Goal: Task Accomplishment & Management: Use online tool/utility

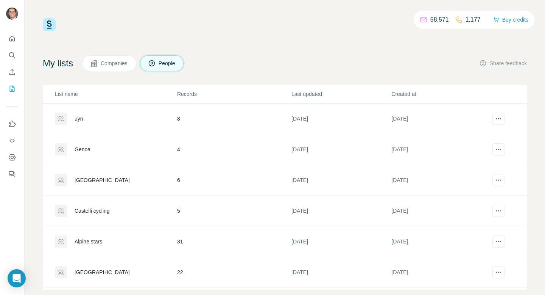
scroll to position [13, 0]
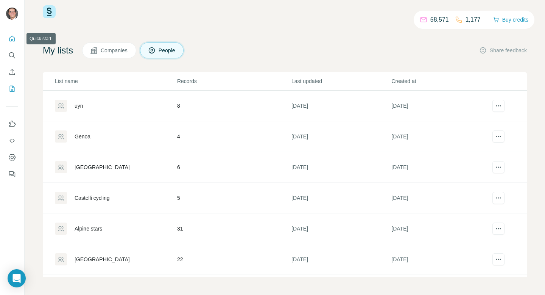
click at [16, 42] on button "Quick start" at bounding box center [12, 39] width 12 height 14
click at [13, 56] on icon "Search" at bounding box center [14, 57] width 2 height 2
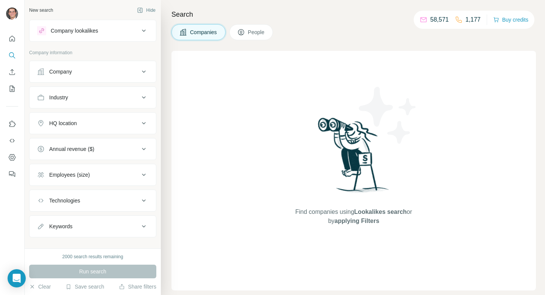
click at [77, 96] on div "Industry" at bounding box center [88, 98] width 102 height 8
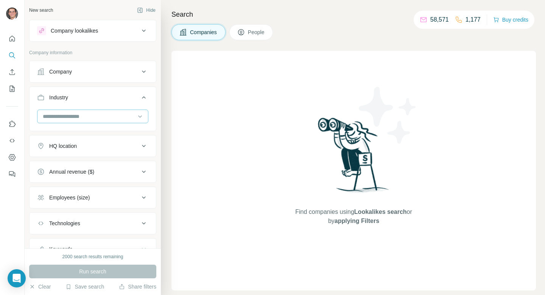
click at [76, 122] on div at bounding box center [89, 116] width 94 height 13
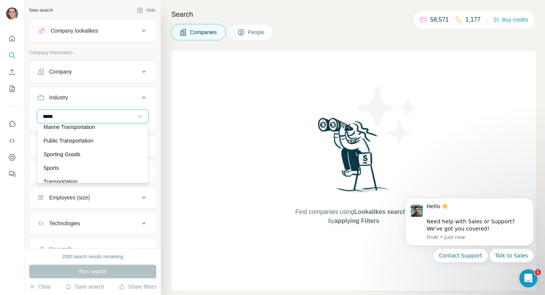
scroll to position [62, 0]
type input "*****"
click at [76, 161] on div "Sports" at bounding box center [93, 167] width 108 height 14
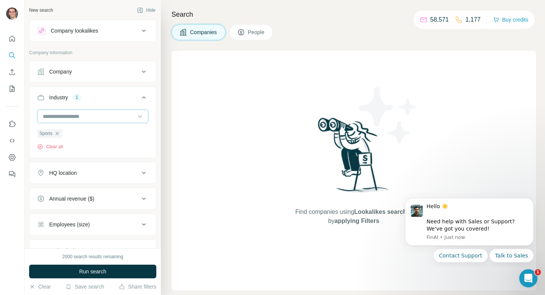
click at [92, 114] on input at bounding box center [89, 116] width 94 height 8
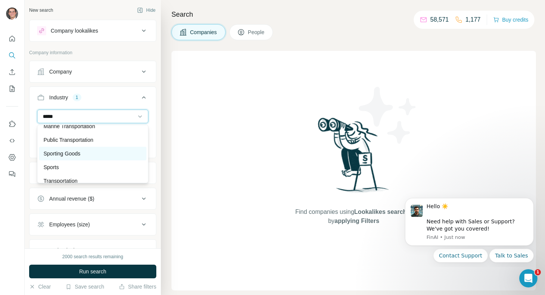
type input "*****"
click at [63, 148] on div "Sporting Goods" at bounding box center [93, 154] width 108 height 14
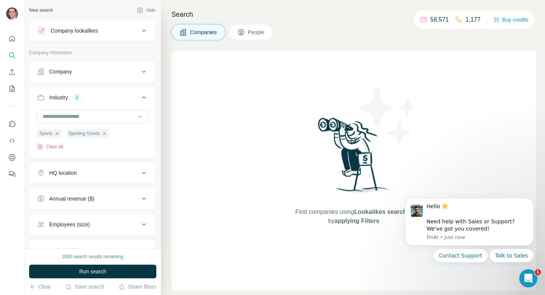
click at [78, 180] on button "HQ location" at bounding box center [93, 173] width 127 height 18
click at [78, 188] on input "text" at bounding box center [92, 192] width 111 height 14
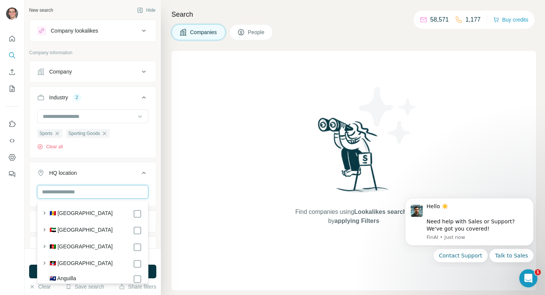
type input "*"
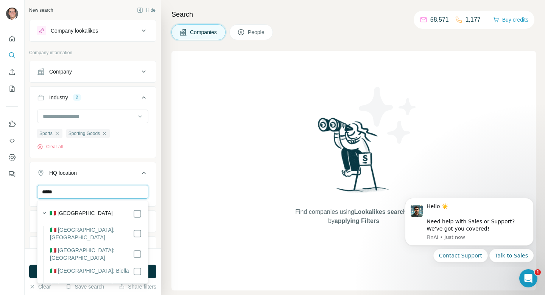
type input "*****"
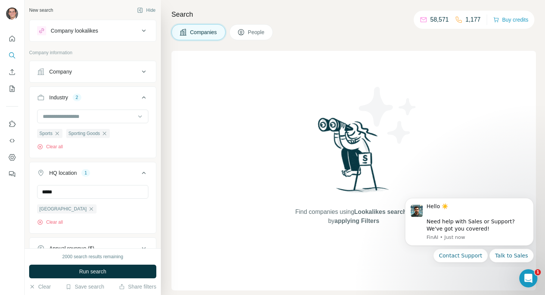
click at [144, 173] on icon at bounding box center [143, 172] width 9 height 9
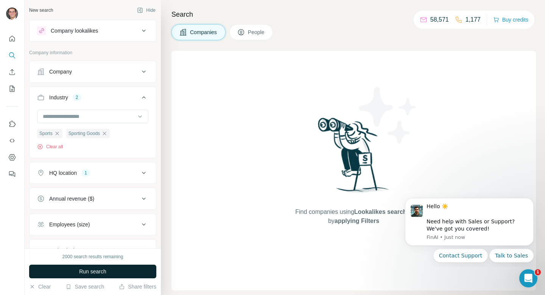
click at [117, 270] on button "Run search" at bounding box center [92, 271] width 127 height 14
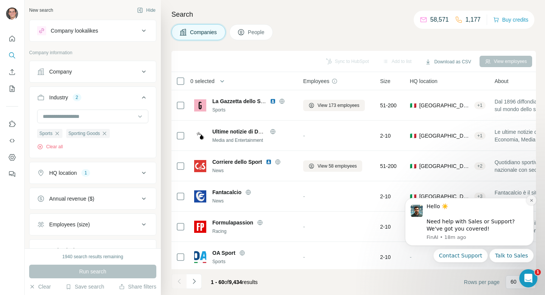
click at [530, 202] on icon "Dismiss notification" at bounding box center [532, 200] width 4 height 4
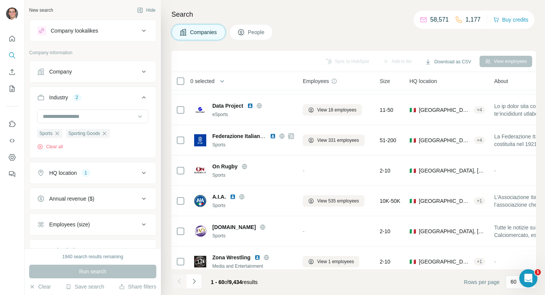
scroll to position [1639, 0]
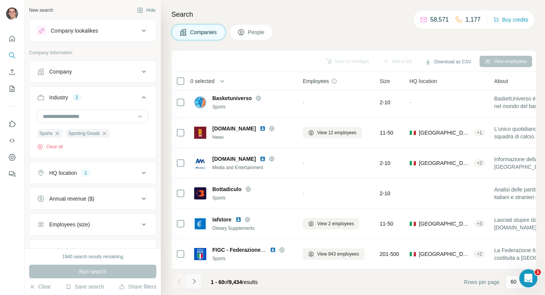
click at [190, 283] on button "Navigate to next page" at bounding box center [194, 280] width 15 height 15
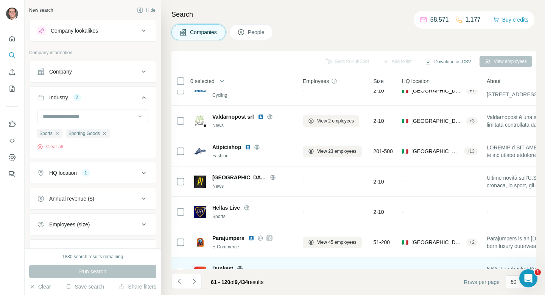
scroll to position [1588, 0]
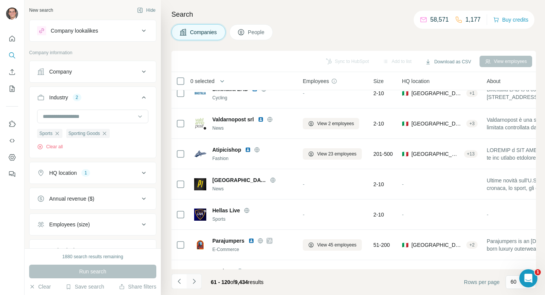
click at [191, 280] on icon "Navigate to next page" at bounding box center [195, 281] width 8 height 8
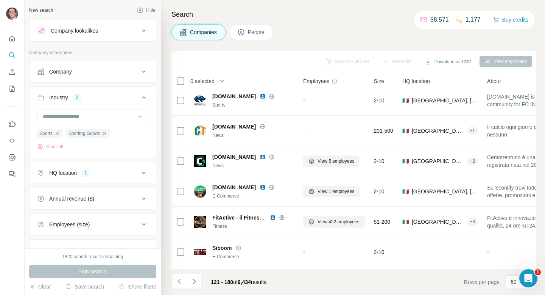
scroll to position [0, 0]
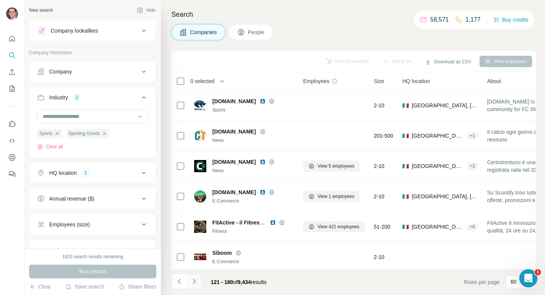
click at [199, 279] on button "Navigate to next page" at bounding box center [194, 280] width 15 height 15
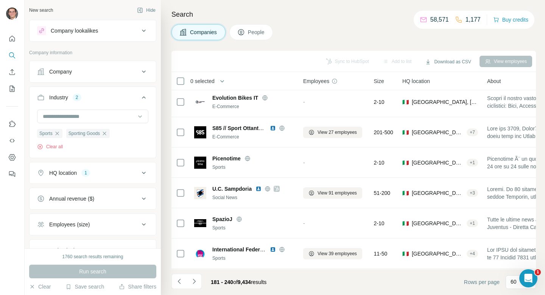
scroll to position [157, 0]
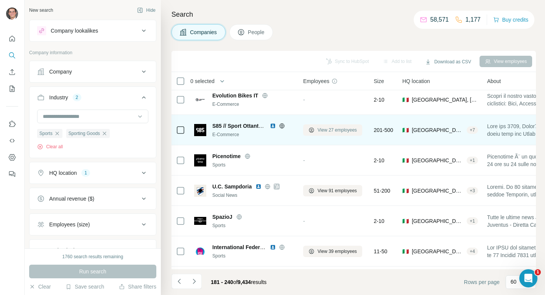
click at [333, 130] on span "View 27 employees" at bounding box center [337, 130] width 39 height 7
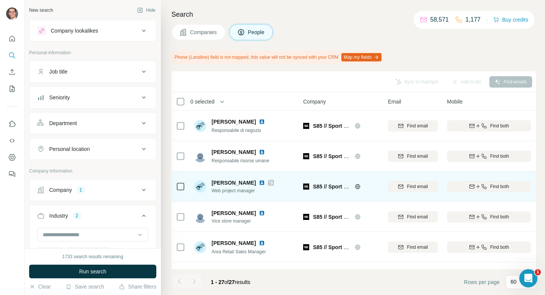
click at [269, 180] on icon at bounding box center [271, 183] width 5 height 6
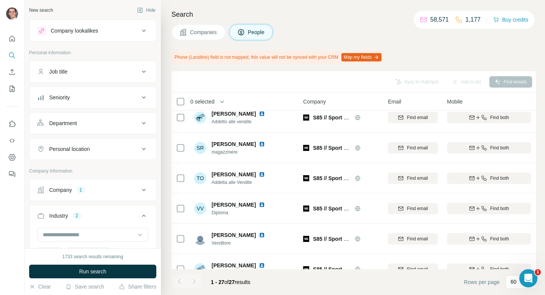
scroll to position [660, 0]
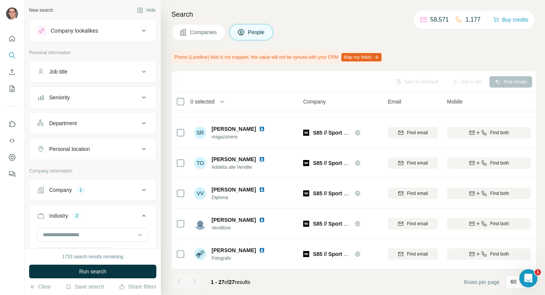
click at [204, 36] on span "Companies" at bounding box center [204, 32] width 28 height 8
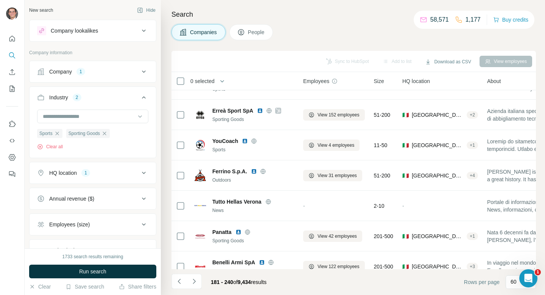
scroll to position [1081, 0]
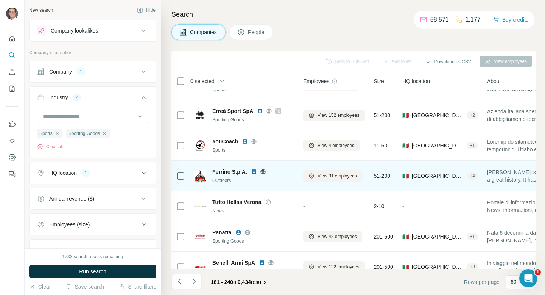
click at [261, 171] on icon at bounding box center [263, 172] width 6 height 6
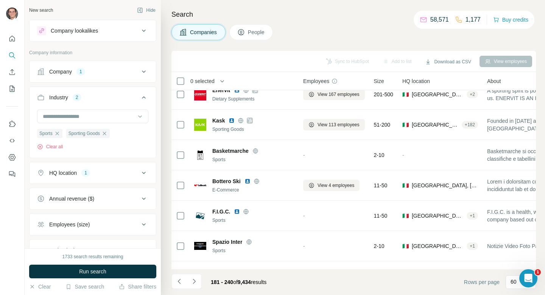
scroll to position [1294, 0]
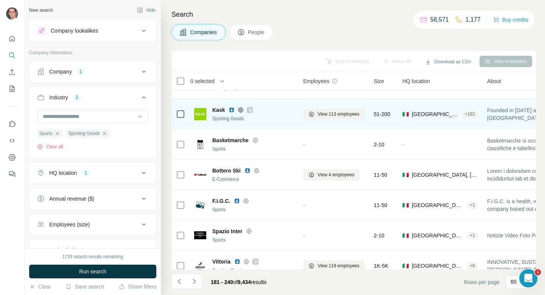
click at [249, 109] on icon at bounding box center [250, 110] width 5 height 6
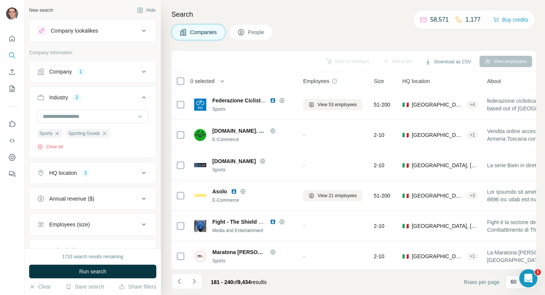
scroll to position [1639, 0]
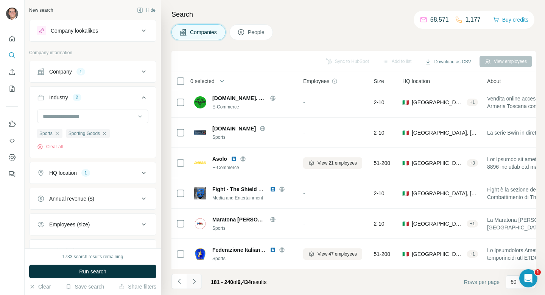
click at [193, 284] on icon "Navigate to next page" at bounding box center [195, 281] width 8 height 8
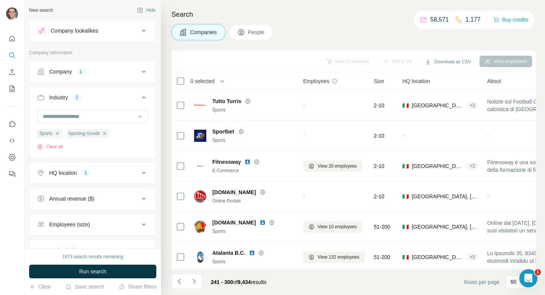
scroll to position [62, 0]
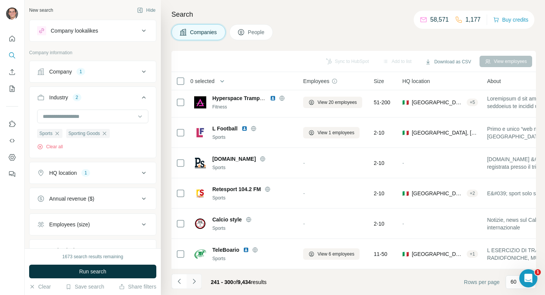
click at [197, 284] on icon "Navigate to next page" at bounding box center [195, 281] width 8 height 8
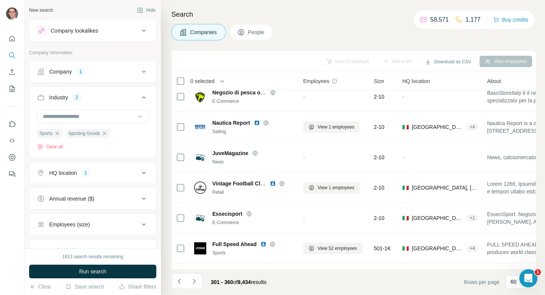
scroll to position [829, 0]
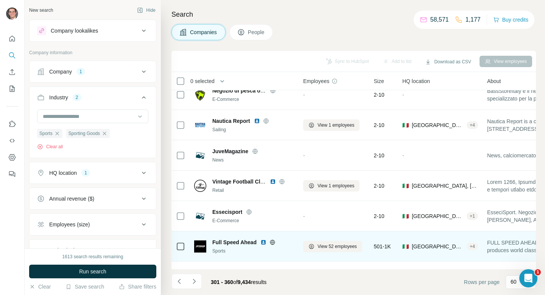
click at [274, 241] on icon at bounding box center [273, 242] width 6 height 6
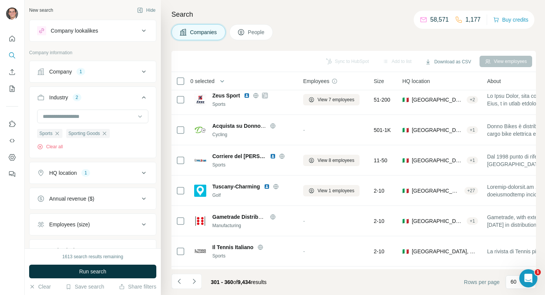
scroll to position [7, 0]
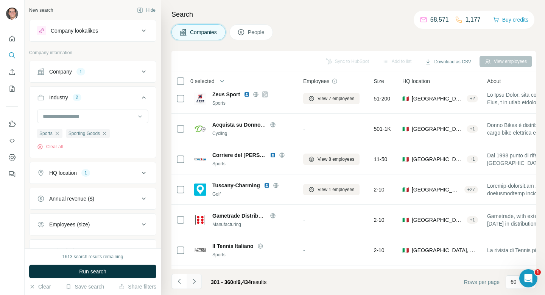
click at [194, 283] on icon "Navigate to next page" at bounding box center [195, 281] width 8 height 8
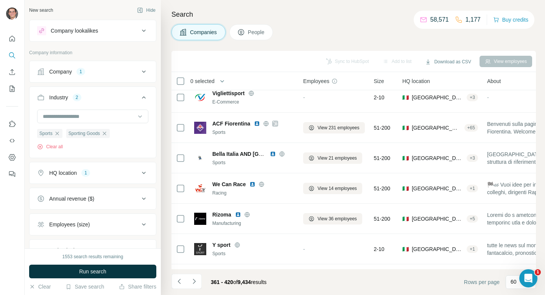
scroll to position [160, 0]
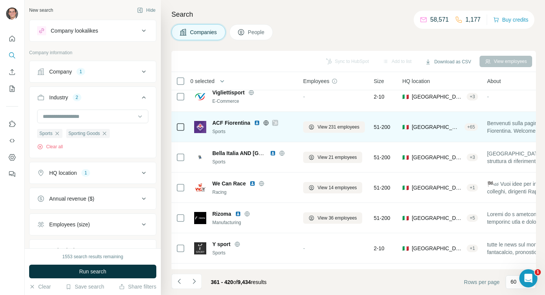
click at [275, 124] on icon at bounding box center [275, 122] width 4 height 5
click at [330, 125] on span "View 231 employees" at bounding box center [339, 126] width 42 height 7
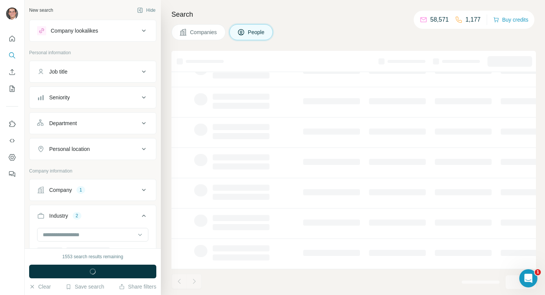
scroll to position [124, 0]
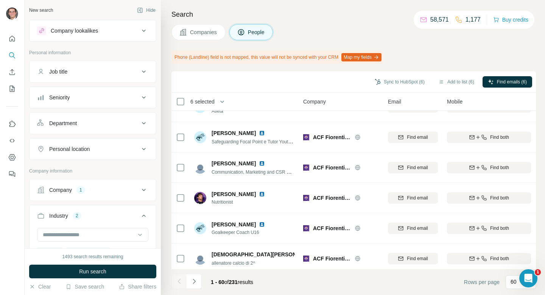
scroll to position [1660, 0]
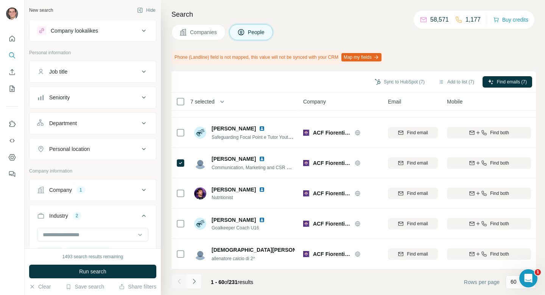
click at [196, 278] on icon "Navigate to next page" at bounding box center [195, 281] width 8 height 8
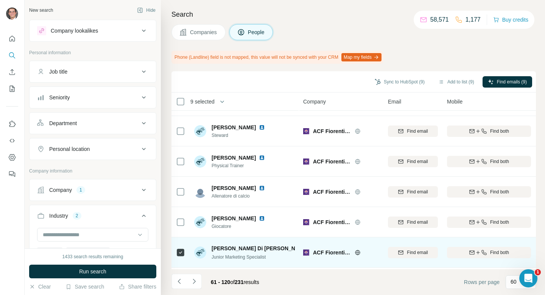
scroll to position [0, 0]
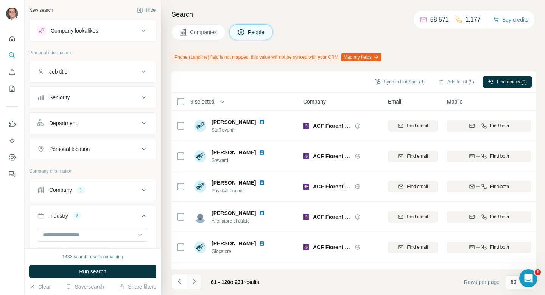
click at [193, 282] on icon "Navigate to next page" at bounding box center [195, 281] width 8 height 8
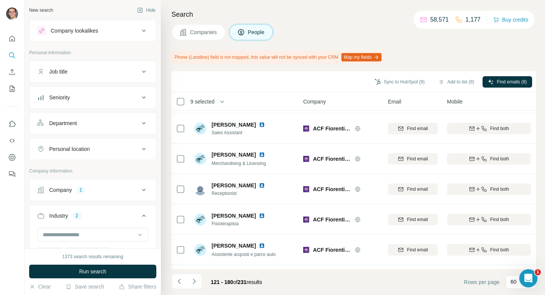
scroll to position [241, 0]
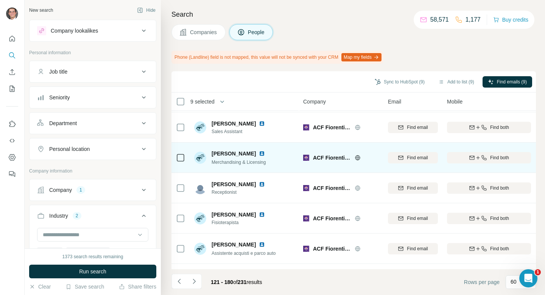
click at [181, 153] on icon at bounding box center [180, 157] width 9 height 9
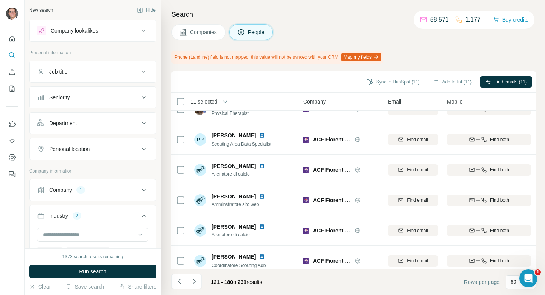
scroll to position [1660, 0]
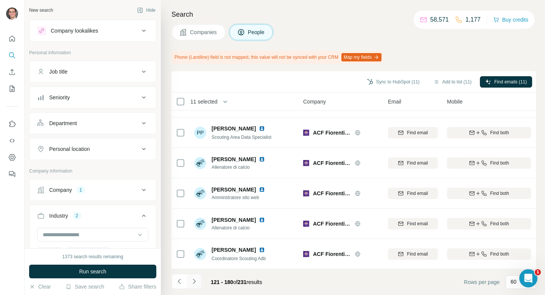
click at [196, 284] on icon "Navigate to next page" at bounding box center [195, 281] width 8 height 8
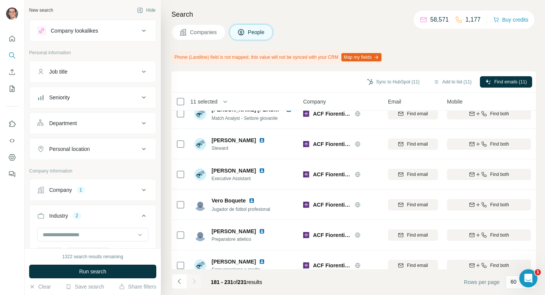
scroll to position [860, 0]
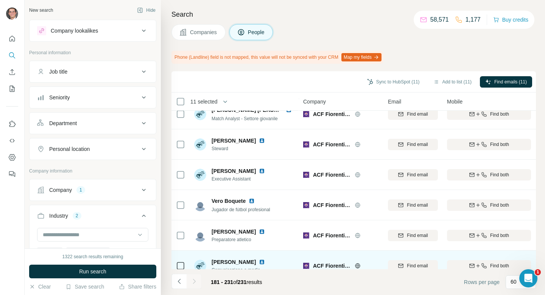
click at [180, 261] on icon at bounding box center [180, 265] width 9 height 9
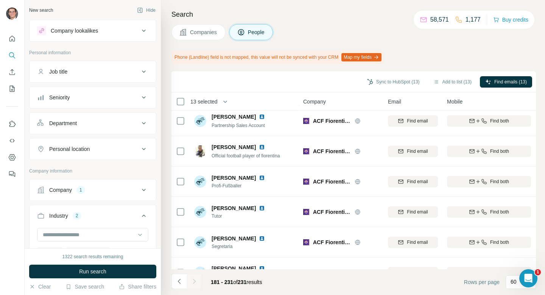
scroll to position [0, 0]
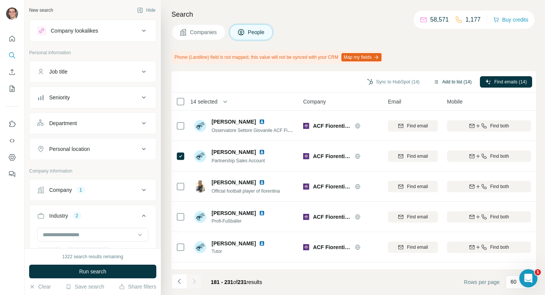
click at [441, 81] on button "Add to list (14)" at bounding box center [452, 81] width 49 height 11
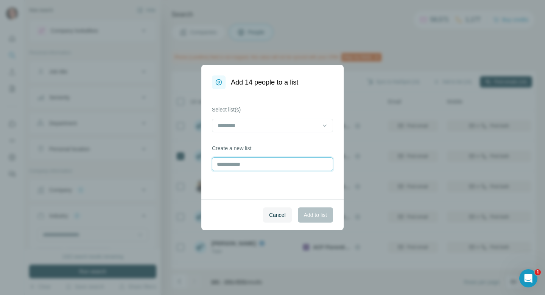
click at [275, 161] on input "text" at bounding box center [272, 164] width 121 height 14
type input "**********"
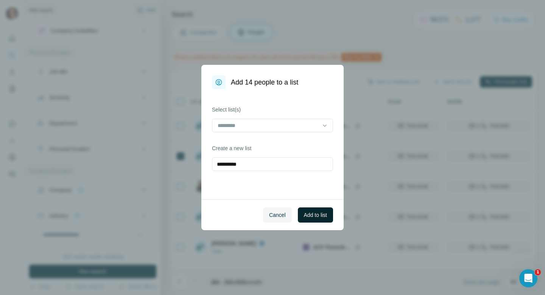
click at [323, 220] on button "Add to list" at bounding box center [315, 214] width 35 height 15
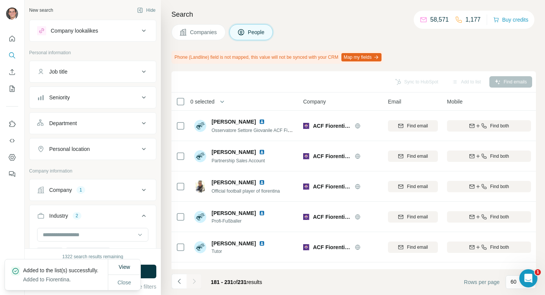
click at [197, 33] on span "Companies" at bounding box center [204, 32] width 28 height 8
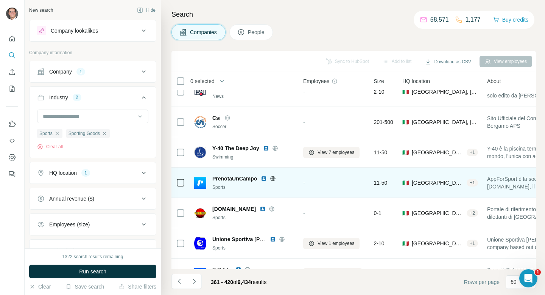
scroll to position [1639, 0]
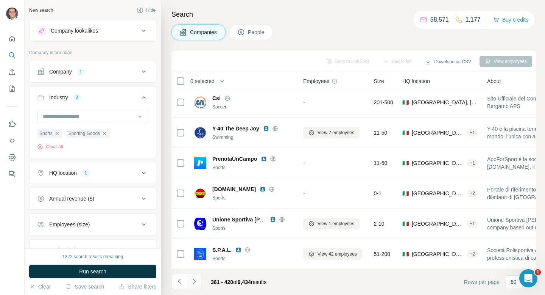
click at [201, 281] on button "Navigate to next page" at bounding box center [194, 280] width 15 height 15
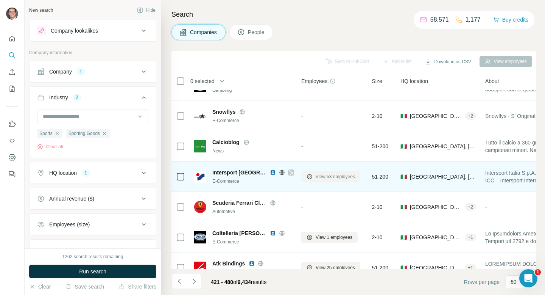
scroll to position [1080, 2]
click at [289, 170] on icon at bounding box center [291, 172] width 5 height 6
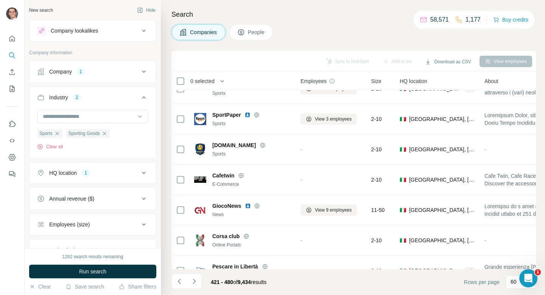
scroll to position [0, 3]
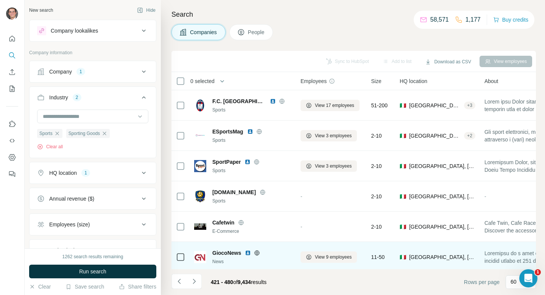
click at [192, 269] on td "GiocoNews News" at bounding box center [244, 257] width 109 height 30
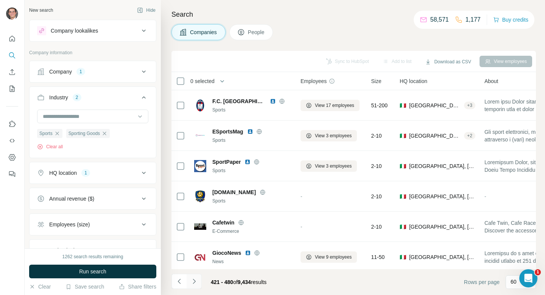
click at [192, 279] on icon "Navigate to next page" at bounding box center [195, 281] width 8 height 8
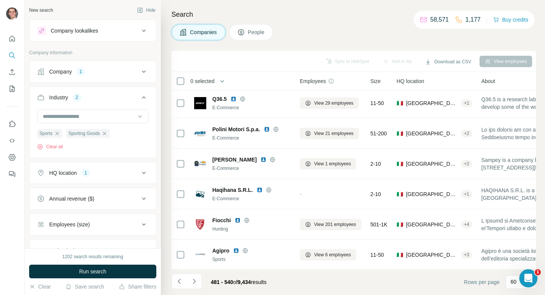
scroll to position [333, 3]
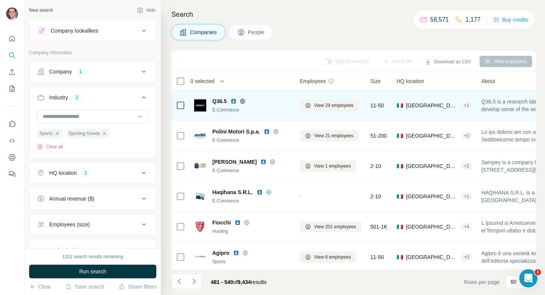
click at [245, 102] on icon at bounding box center [243, 100] width 5 height 5
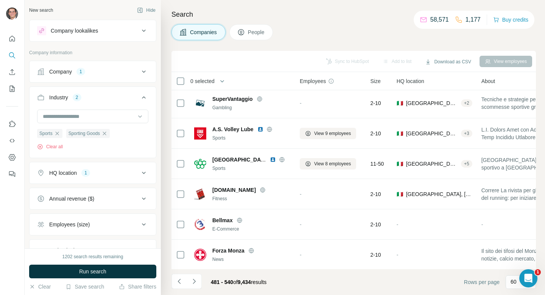
scroll to position [1639, 3]
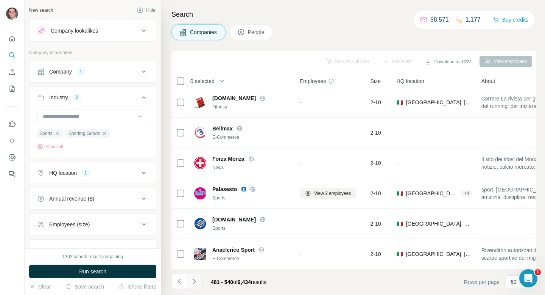
click at [195, 284] on icon "Navigate to next page" at bounding box center [195, 281] width 8 height 8
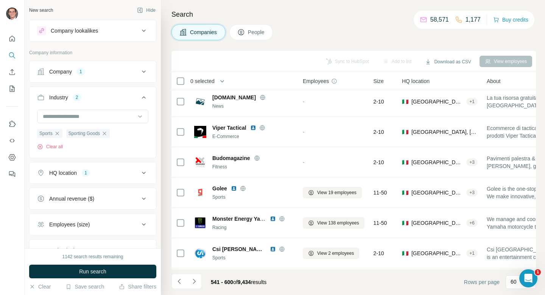
scroll to position [1401, 0]
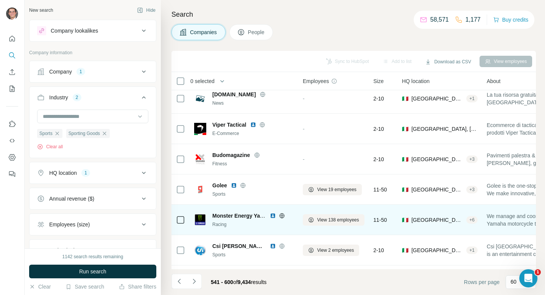
click at [278, 216] on div at bounding box center [282, 215] width 24 height 6
click at [280, 216] on icon at bounding box center [282, 215] width 6 height 6
click at [325, 220] on span "View 138 employees" at bounding box center [338, 219] width 42 height 7
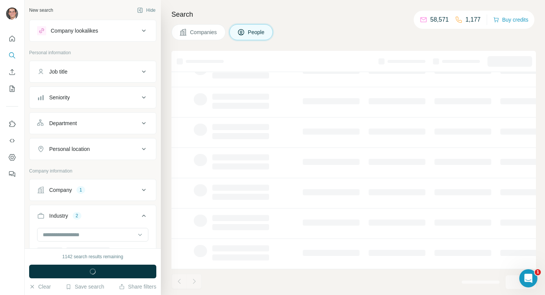
scroll to position [124, 0]
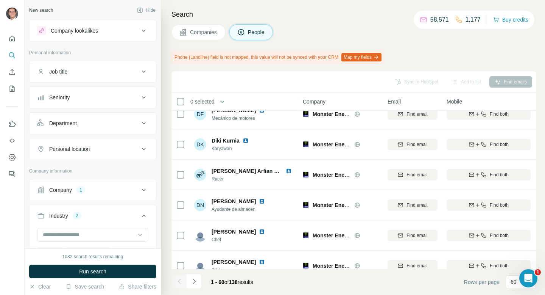
scroll to position [1498, 0]
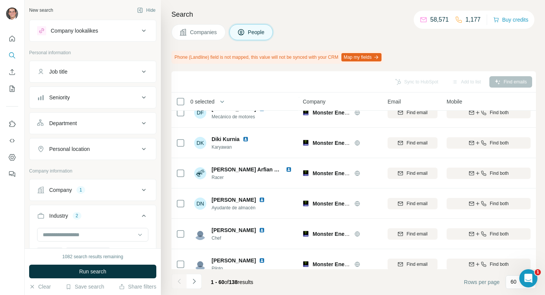
click at [124, 145] on div "Personal location" at bounding box center [88, 149] width 102 height 8
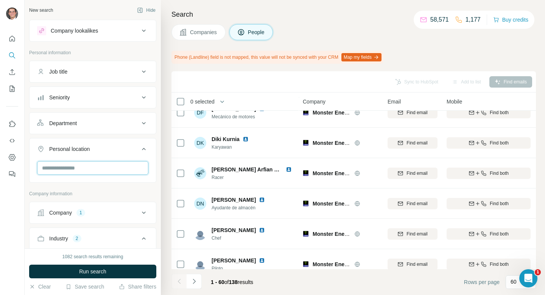
click at [117, 168] on input "text" at bounding box center [92, 168] width 111 height 14
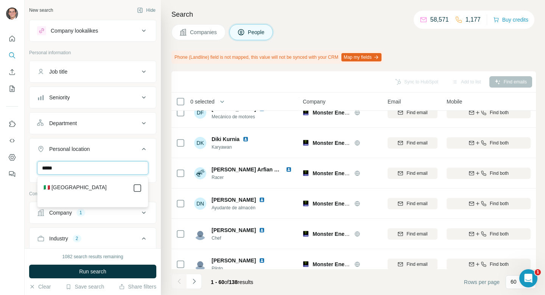
type input "*****"
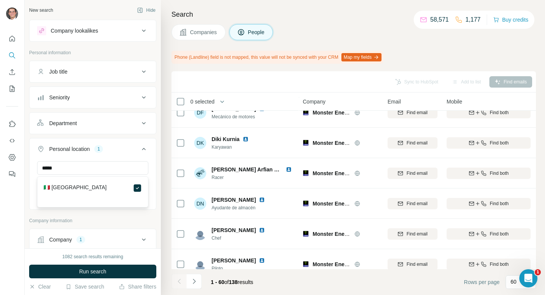
click at [145, 144] on button "Personal location 1" at bounding box center [93, 150] width 127 height 21
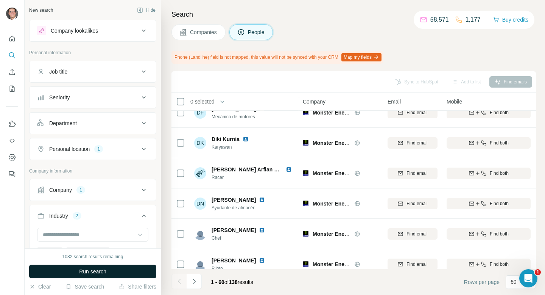
click at [105, 271] on span "Run search" at bounding box center [92, 271] width 27 height 8
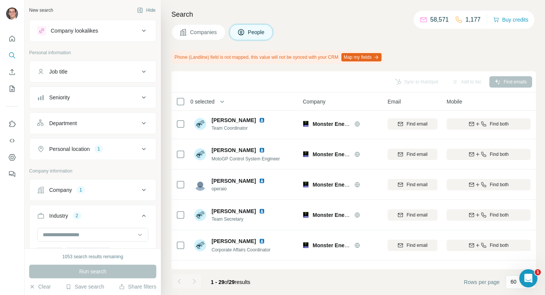
scroll to position [209, 0]
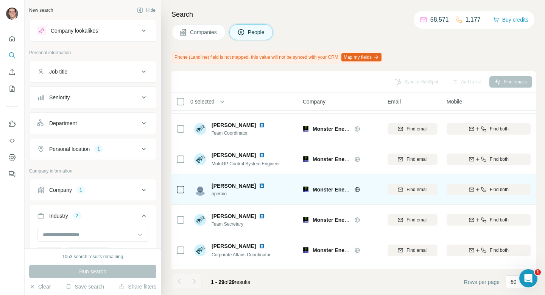
click at [214, 36] on button "Companies" at bounding box center [199, 32] width 54 height 16
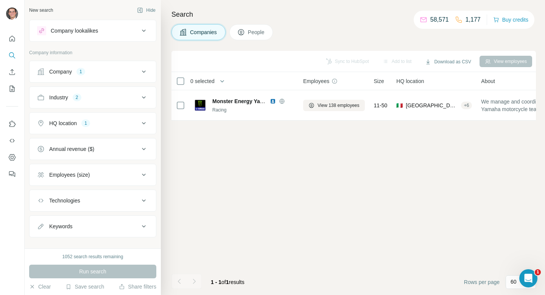
click at [145, 74] on icon at bounding box center [143, 71] width 9 height 9
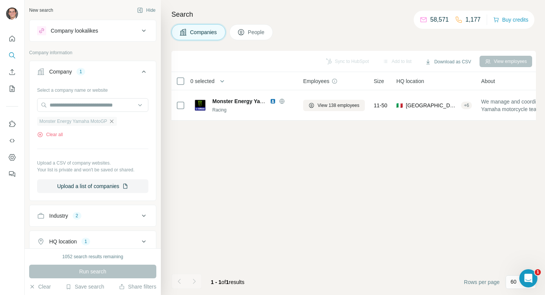
click at [115, 121] on icon "button" at bounding box center [112, 121] width 6 height 6
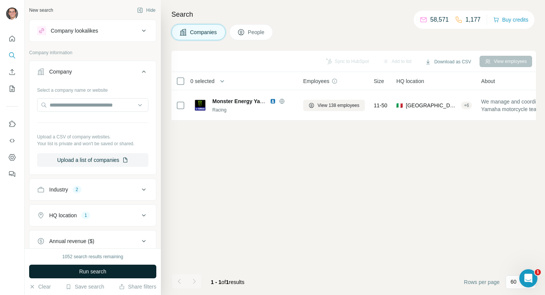
click at [89, 269] on span "Run search" at bounding box center [92, 271] width 27 height 8
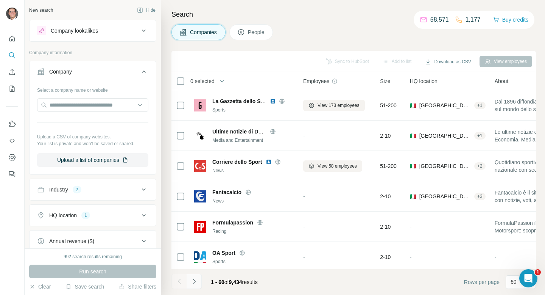
click at [199, 279] on button "Navigate to next page" at bounding box center [194, 280] width 15 height 15
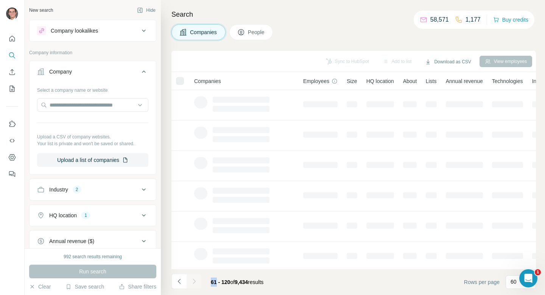
click at [199, 279] on div at bounding box center [194, 280] width 15 height 15
click at [196, 280] on div at bounding box center [194, 280] width 15 height 15
click at [196, 280] on icon "Navigate to next page" at bounding box center [195, 281] width 8 height 8
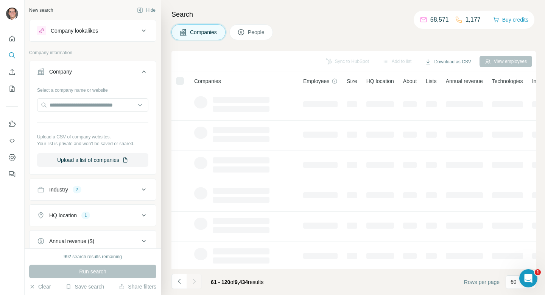
click at [196, 280] on div at bounding box center [194, 280] width 15 height 15
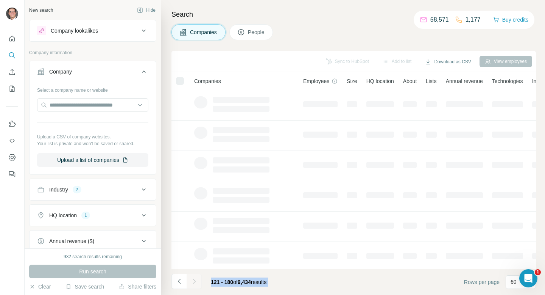
click at [196, 280] on div at bounding box center [194, 280] width 15 height 15
click at [196, 280] on icon "Navigate to next page" at bounding box center [195, 281] width 8 height 8
click at [196, 280] on div at bounding box center [194, 280] width 15 height 15
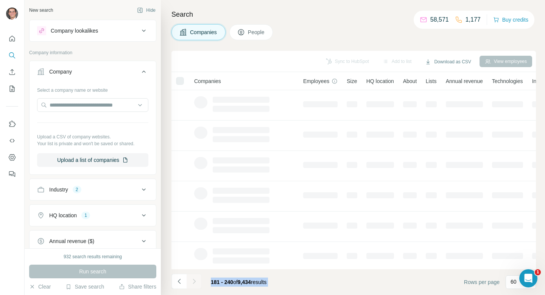
click at [196, 280] on div at bounding box center [194, 280] width 15 height 15
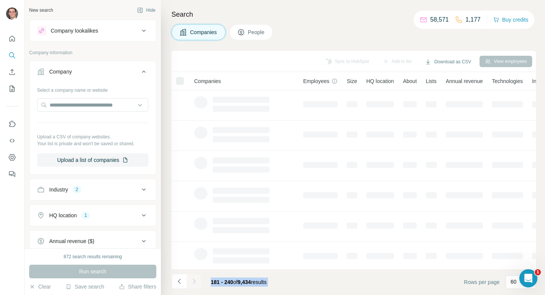
click at [196, 280] on div at bounding box center [194, 280] width 15 height 15
click at [196, 280] on icon "Navigate to next page" at bounding box center [195, 281] width 8 height 8
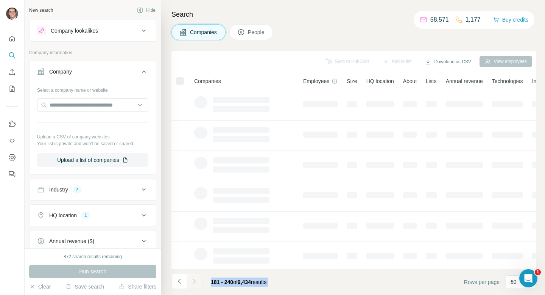
click at [196, 280] on div at bounding box center [194, 280] width 15 height 15
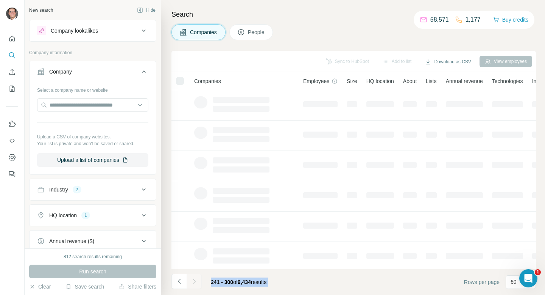
click at [196, 280] on div at bounding box center [194, 280] width 15 height 15
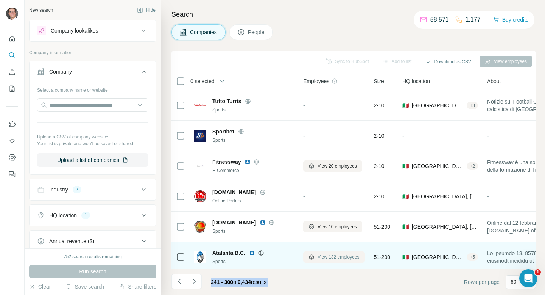
click at [340, 255] on span "View 132 employees" at bounding box center [339, 256] width 42 height 7
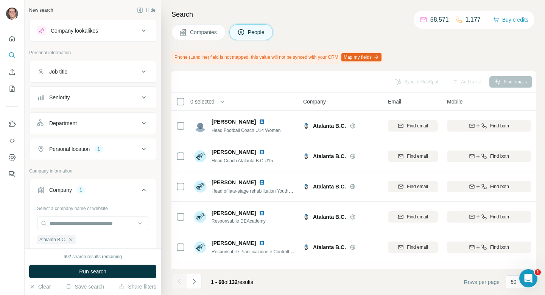
click at [340, 255] on div "Atalanta B.C." at bounding box center [341, 246] width 76 height 21
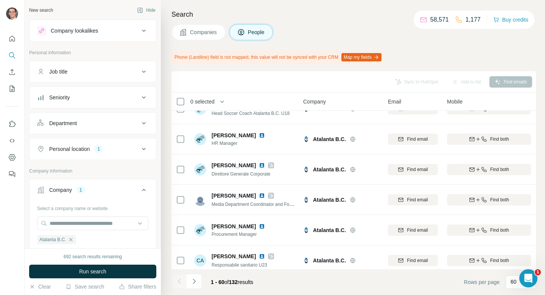
scroll to position [200, 0]
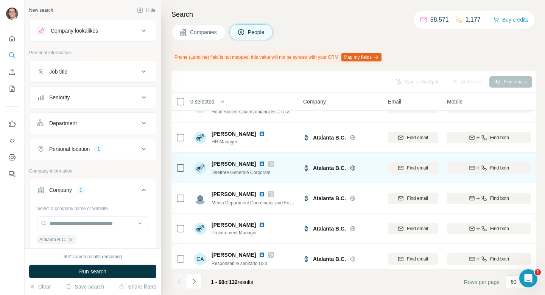
click at [267, 163] on div "Andrea Fabris" at bounding box center [243, 164] width 62 height 8
click at [269, 163] on icon at bounding box center [271, 164] width 5 height 6
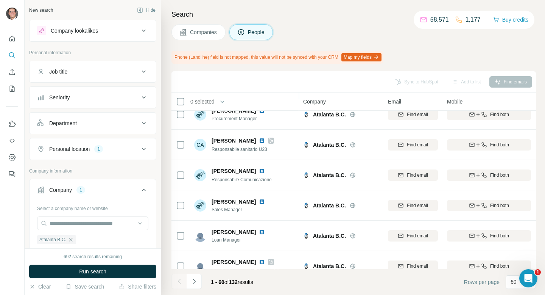
scroll to position [331, 0]
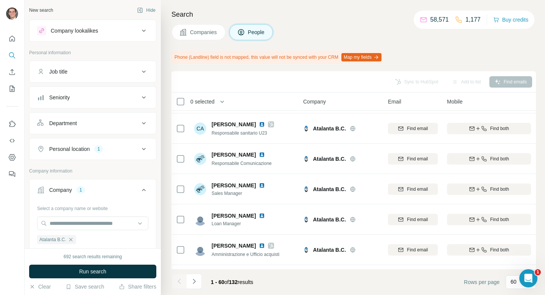
click at [207, 28] on span "Companies" at bounding box center [204, 32] width 28 height 8
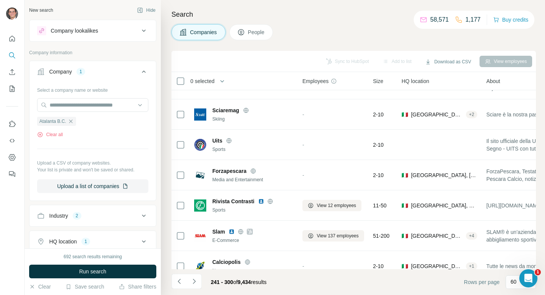
scroll to position [1355, 1]
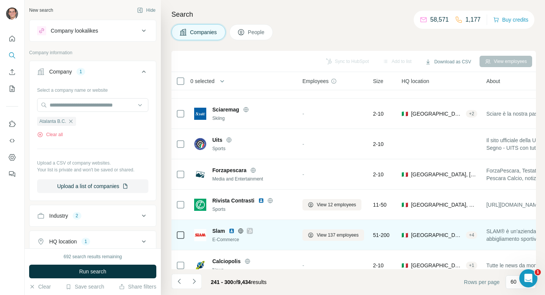
click at [249, 229] on icon at bounding box center [250, 230] width 4 height 5
click at [344, 230] on button "View 137 employees" at bounding box center [334, 234] width 62 height 11
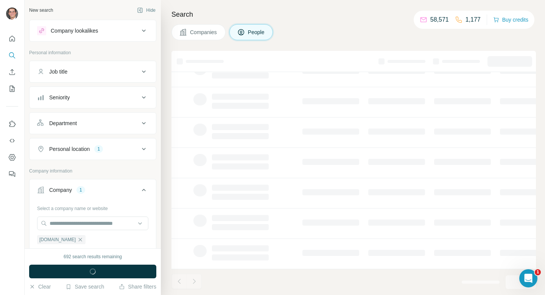
scroll to position [124, 1]
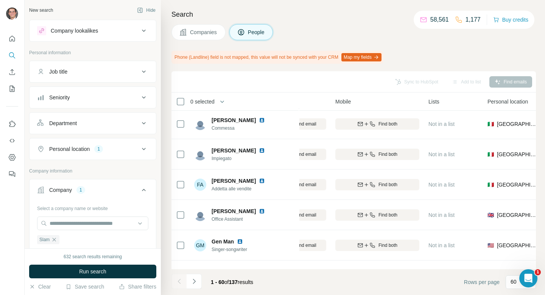
scroll to position [1660, 112]
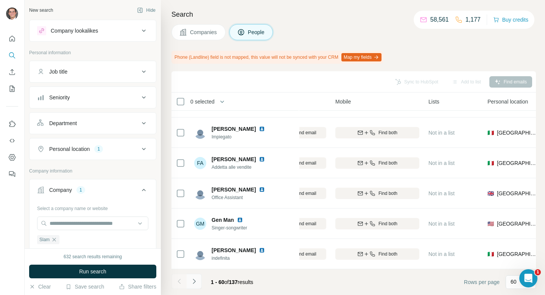
click at [195, 285] on button "Navigate to next page" at bounding box center [194, 280] width 15 height 15
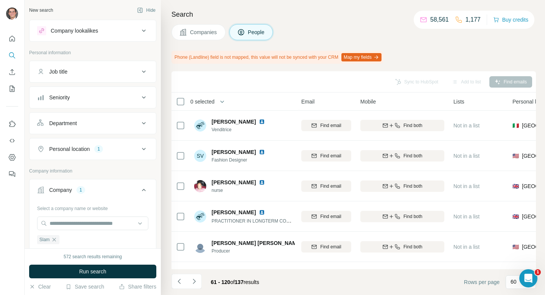
scroll to position [818, 87]
click at [194, 37] on button "Companies" at bounding box center [199, 32] width 54 height 16
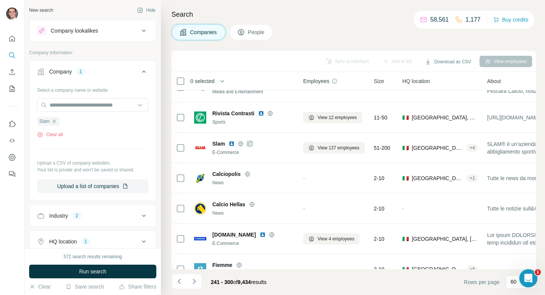
scroll to position [1444, 0]
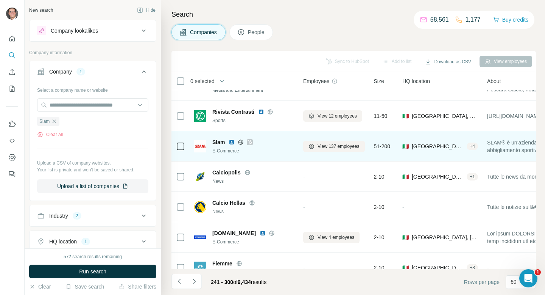
click at [242, 141] on icon at bounding box center [241, 141] width 2 height 5
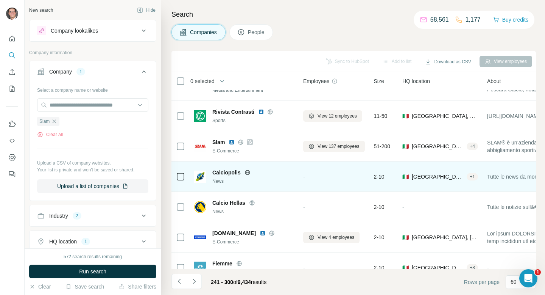
click at [251, 182] on div "News" at bounding box center [253, 181] width 82 height 7
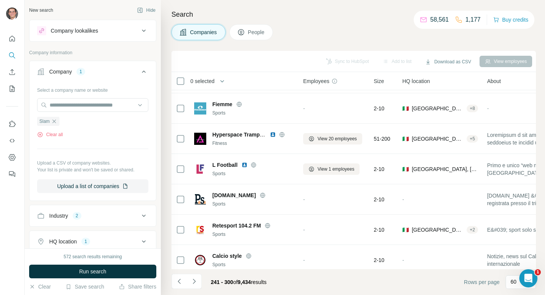
scroll to position [1639, 0]
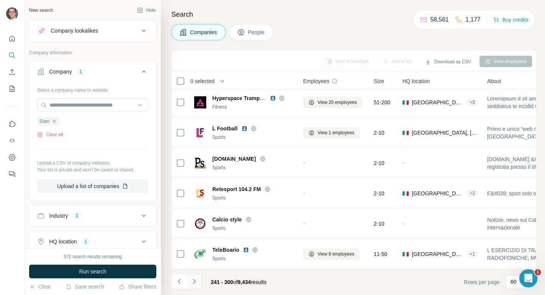
click at [191, 284] on icon "Navigate to next page" at bounding box center [195, 281] width 8 height 8
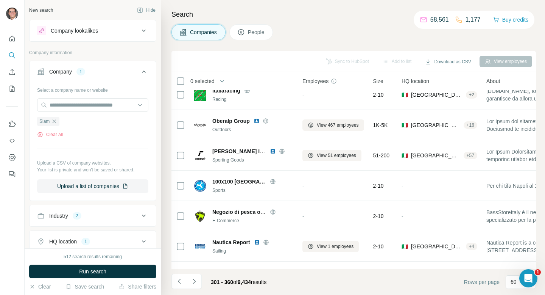
scroll to position [708, 1]
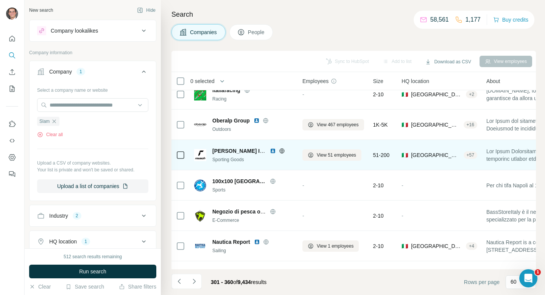
click at [283, 148] on icon at bounding box center [282, 150] width 2 height 5
click at [337, 157] on span "View 51 employees" at bounding box center [336, 155] width 39 height 7
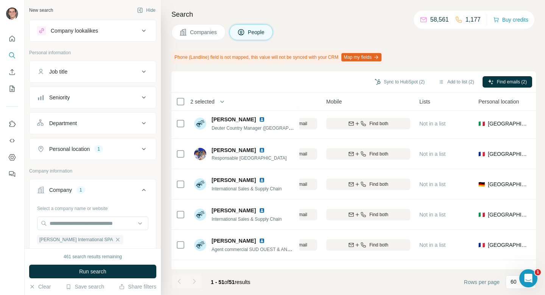
scroll to position [549, 121]
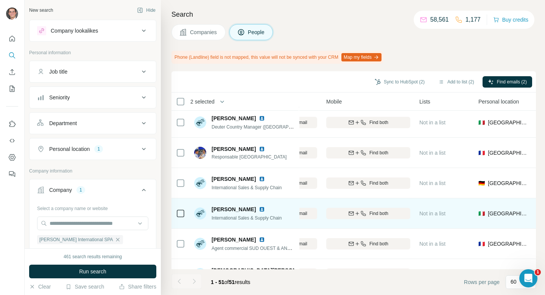
click at [184, 212] on icon at bounding box center [180, 213] width 9 height 9
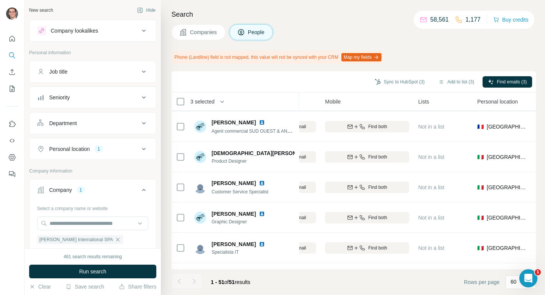
scroll to position [678, 122]
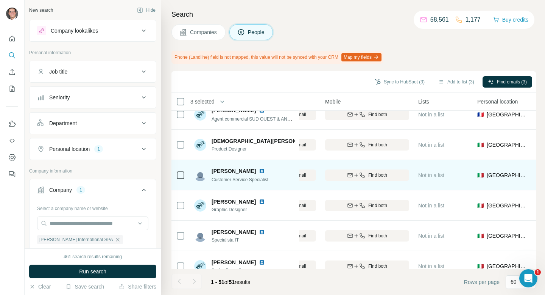
click at [184, 178] on icon at bounding box center [180, 174] width 9 height 9
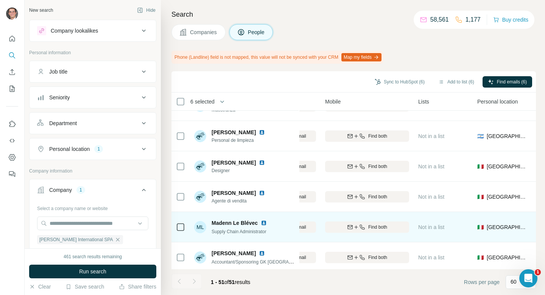
scroll to position [973, 122]
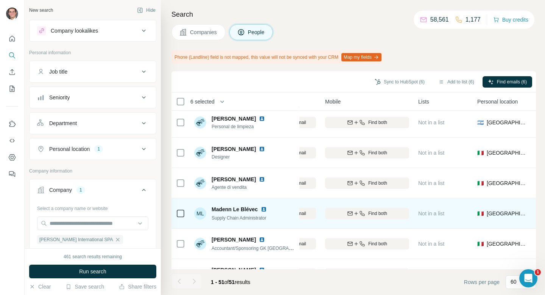
click at [181, 218] on div at bounding box center [180, 213] width 9 height 21
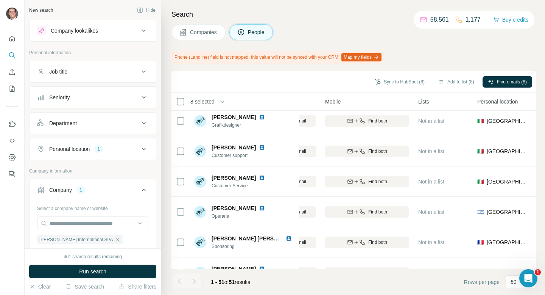
scroll to position [1387, 122]
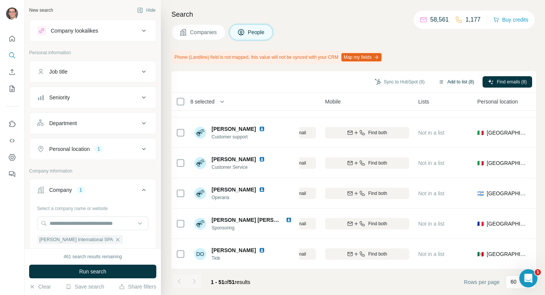
click at [444, 81] on button "Add to list (8)" at bounding box center [456, 81] width 47 height 11
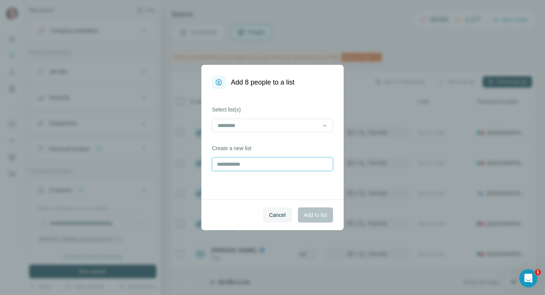
click at [288, 169] on input "text" at bounding box center [272, 164] width 121 height 14
click at [271, 217] on span "Cancel" at bounding box center [277, 215] width 17 height 8
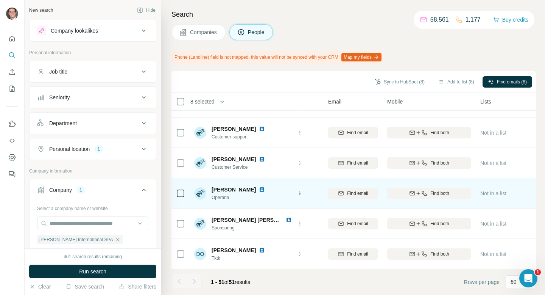
scroll to position [1387, 0]
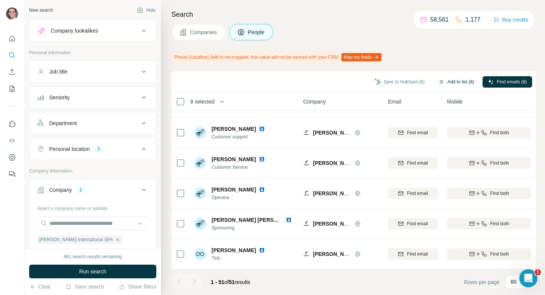
click at [453, 82] on button "Add to list (8)" at bounding box center [456, 81] width 47 height 11
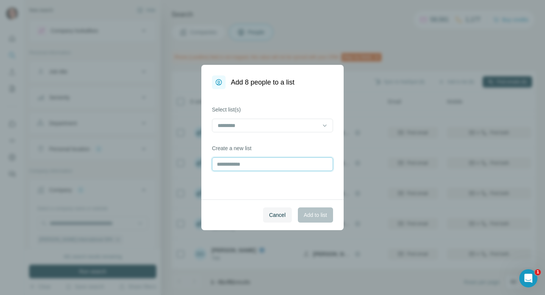
click at [266, 159] on input "text" at bounding box center [272, 164] width 121 height 14
type input "*****"
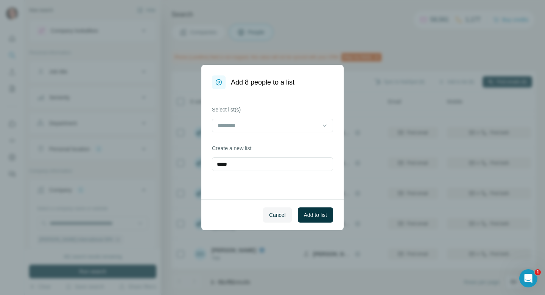
click at [337, 207] on div "Cancel Add to list" at bounding box center [273, 214] width 142 height 31
click at [312, 213] on span "Add to list" at bounding box center [315, 215] width 23 height 8
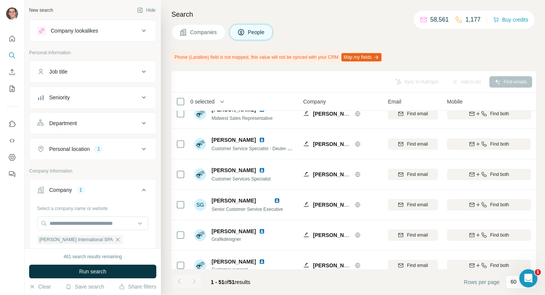
scroll to position [1219, 0]
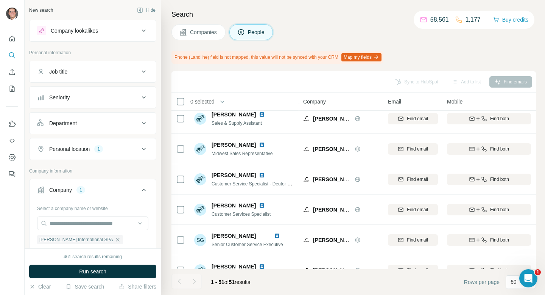
click at [206, 36] on span "Companies" at bounding box center [204, 32] width 28 height 8
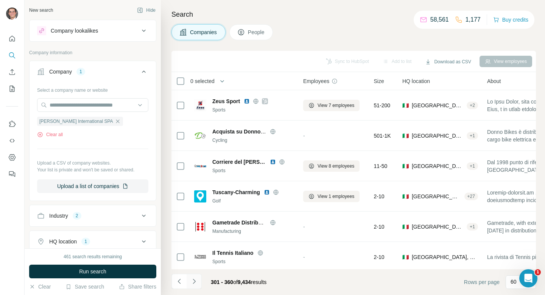
click at [195, 278] on icon "Navigate to next page" at bounding box center [195, 281] width 8 height 8
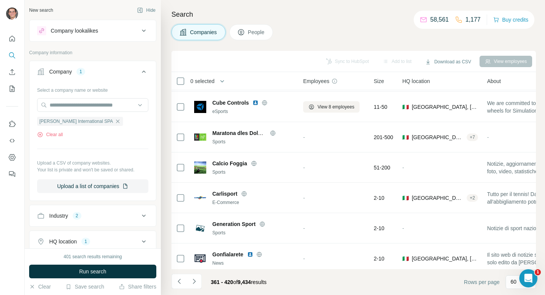
scroll to position [1639, 0]
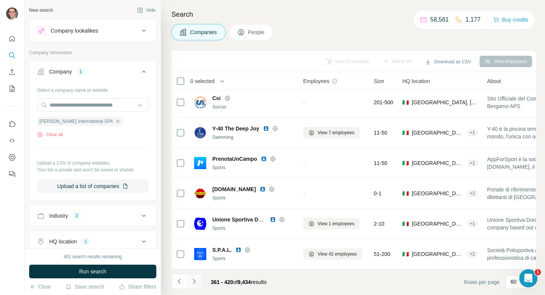
click at [200, 284] on button "Navigate to next page" at bounding box center [194, 280] width 15 height 15
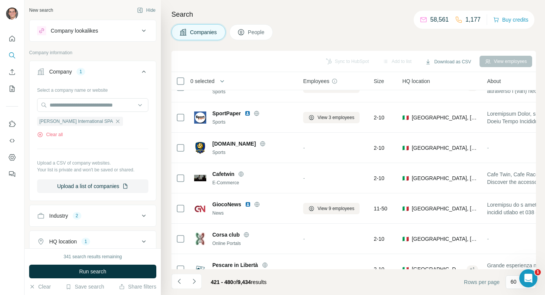
scroll to position [0, 0]
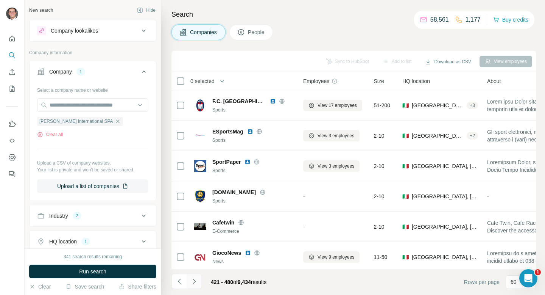
click at [198, 285] on button "Navigate to next page" at bounding box center [194, 280] width 15 height 15
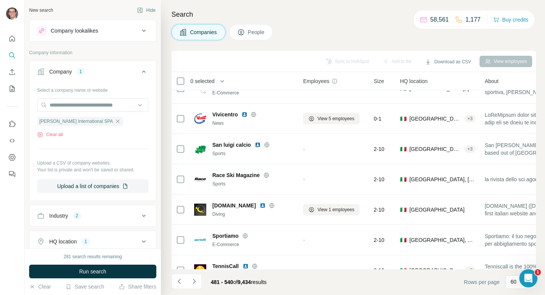
scroll to position [1639, 0]
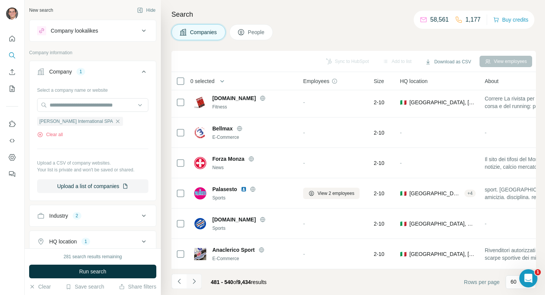
click at [194, 282] on icon "Navigate to next page" at bounding box center [195, 281] width 8 height 8
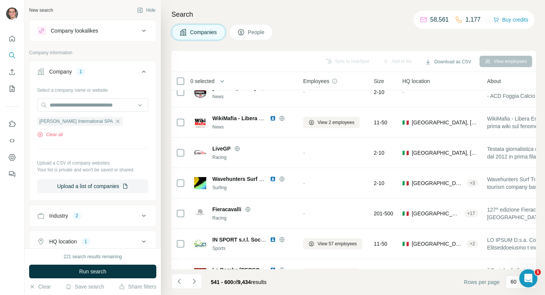
scroll to position [555, 0]
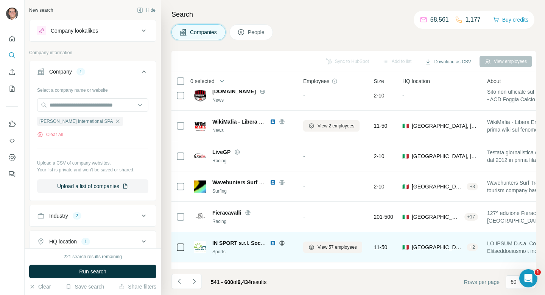
click at [277, 245] on div at bounding box center [282, 243] width 24 height 6
click at [281, 241] on icon at bounding box center [282, 242] width 2 height 5
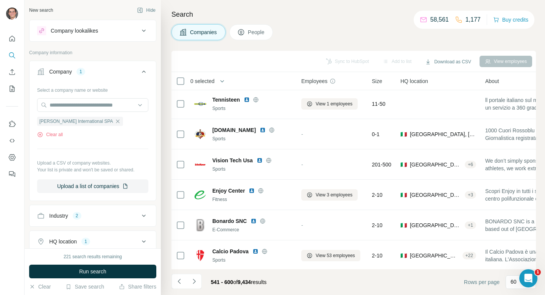
scroll to position [0, 2]
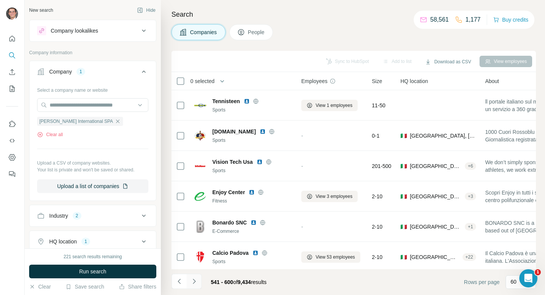
click at [196, 280] on icon "Navigate to next page" at bounding box center [195, 281] width 8 height 8
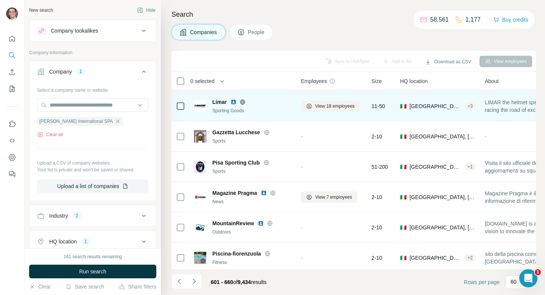
scroll to position [91, 2]
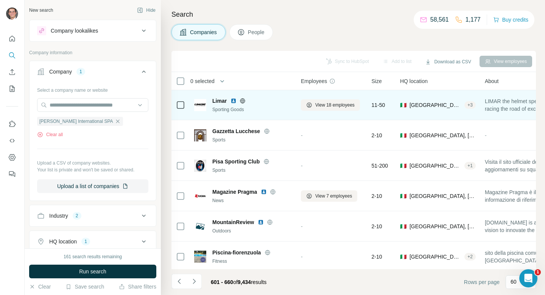
click at [241, 100] on icon at bounding box center [243, 100] width 5 height 5
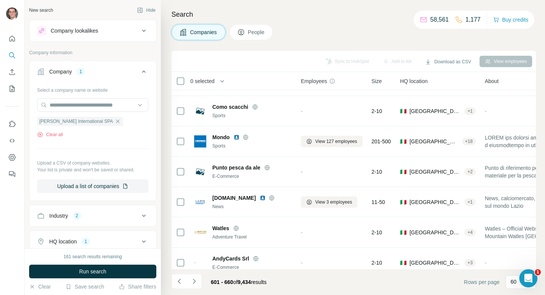
scroll to position [360, 2]
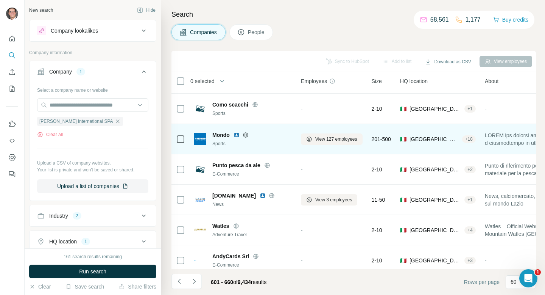
click at [247, 135] on icon at bounding box center [246, 134] width 2 height 5
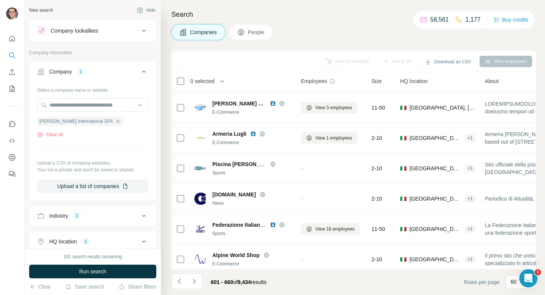
scroll to position [1639, 2]
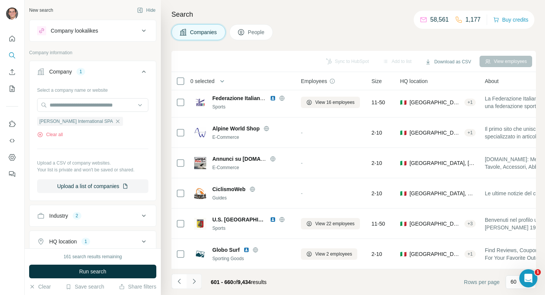
click at [196, 280] on icon "Navigate to next page" at bounding box center [195, 281] width 8 height 8
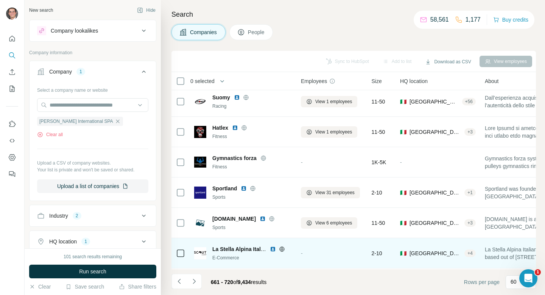
scroll to position [245, 2]
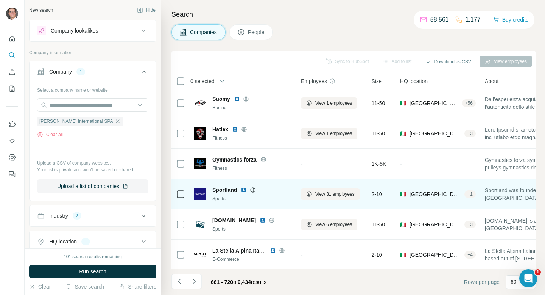
click at [253, 188] on icon at bounding box center [253, 190] width 6 height 6
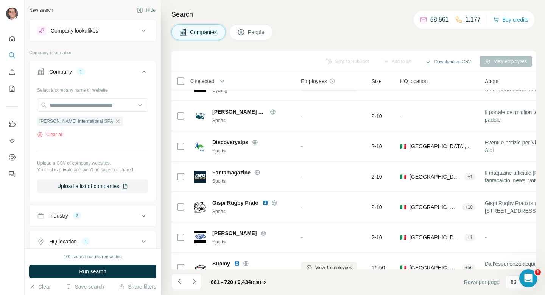
scroll to position [0, 2]
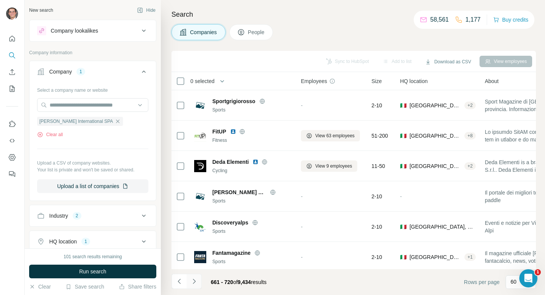
click at [194, 283] on icon "Navigate to next page" at bounding box center [195, 281] width 8 height 8
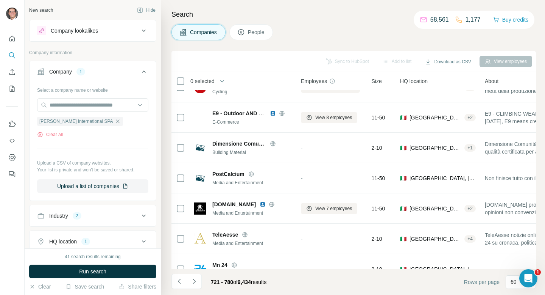
scroll to position [1639, 2]
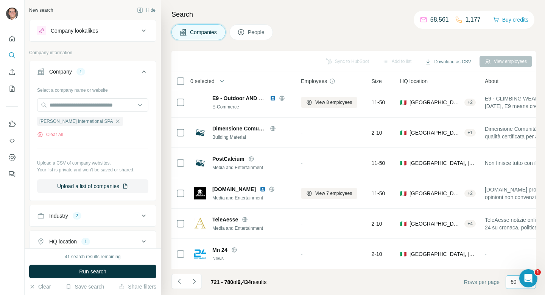
click at [507, 283] on div "60" at bounding box center [521, 282] width 30 height 14
click at [517, 239] on p "40" at bounding box center [515, 238] width 6 height 8
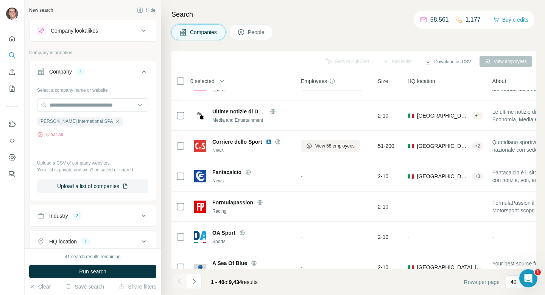
scroll to position [0, 2]
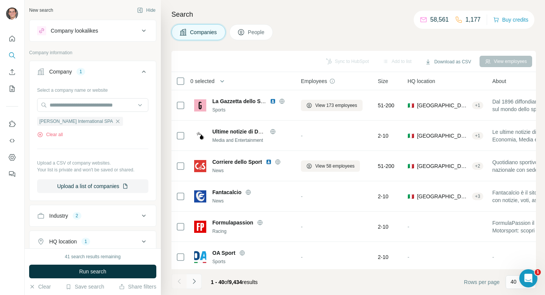
click at [195, 284] on icon "Navigate to next page" at bounding box center [195, 281] width 8 height 8
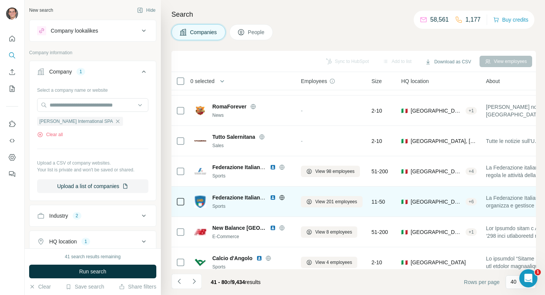
scroll to position [27, 2]
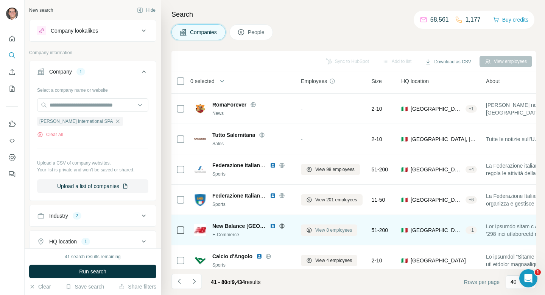
click at [328, 227] on span "View 8 employees" at bounding box center [334, 230] width 37 height 7
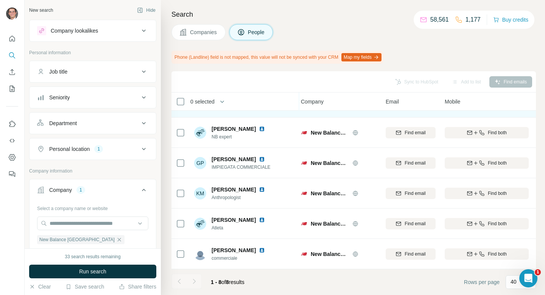
scroll to position [0, 2]
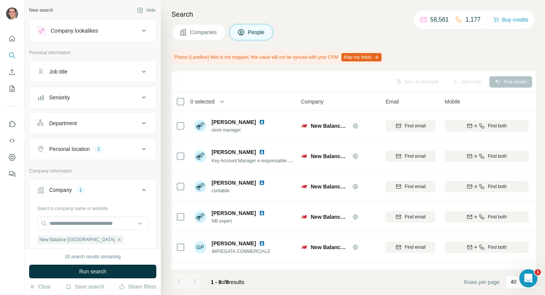
click at [208, 34] on span "Companies" at bounding box center [204, 32] width 28 height 8
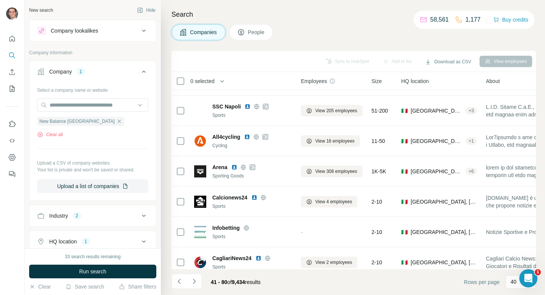
scroll to position [905, 2]
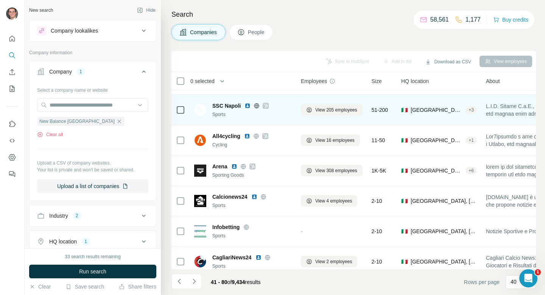
click at [266, 107] on icon at bounding box center [266, 106] width 5 height 6
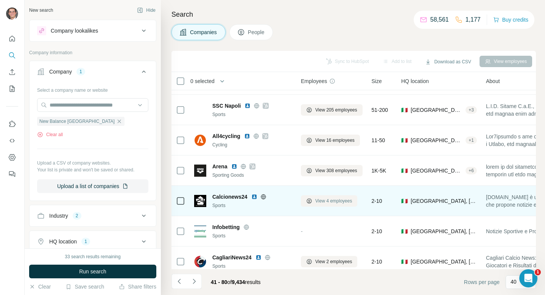
scroll to position [895, 2]
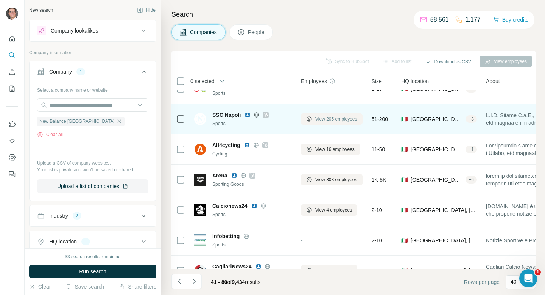
click at [330, 118] on span "View 205 employees" at bounding box center [337, 119] width 42 height 7
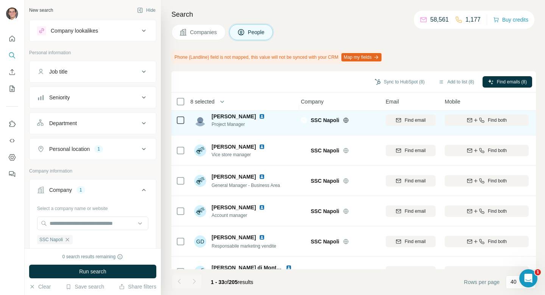
scroll to position [842, 2]
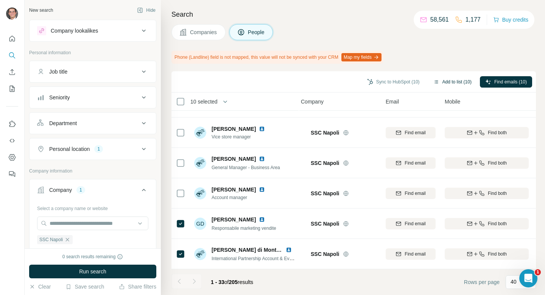
click at [449, 80] on button "Add to list (10)" at bounding box center [452, 81] width 49 height 11
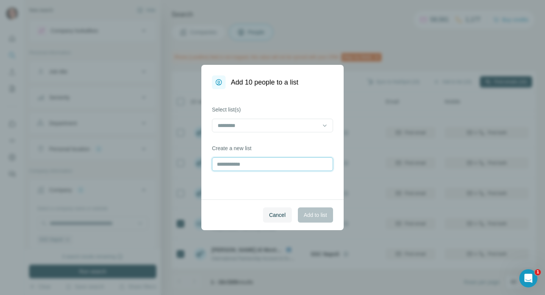
click at [303, 169] on input "text" at bounding box center [272, 164] width 121 height 14
type input "******"
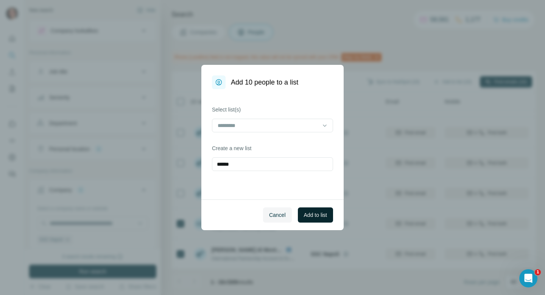
click at [316, 212] on span "Add to list" at bounding box center [315, 215] width 23 height 8
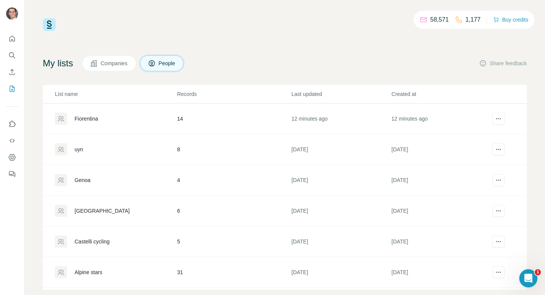
click at [120, 128] on td "Fiorentina" at bounding box center [110, 118] width 134 height 31
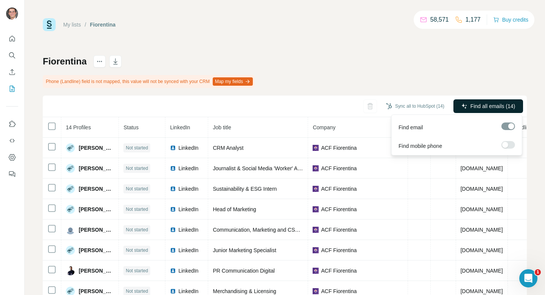
click at [484, 104] on span "Find all emails (14)" at bounding box center [493, 106] width 45 height 8
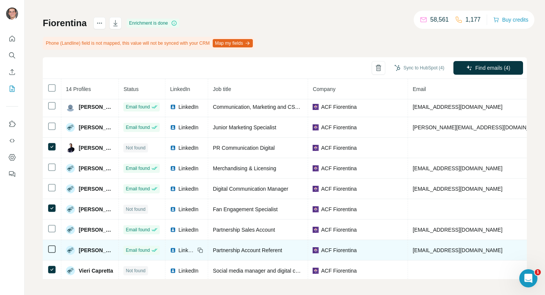
scroll to position [107, 0]
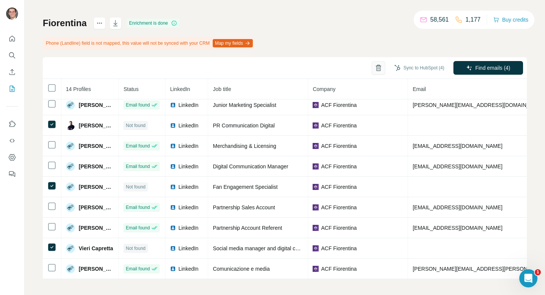
click at [380, 61] on button "button" at bounding box center [379, 68] width 14 height 14
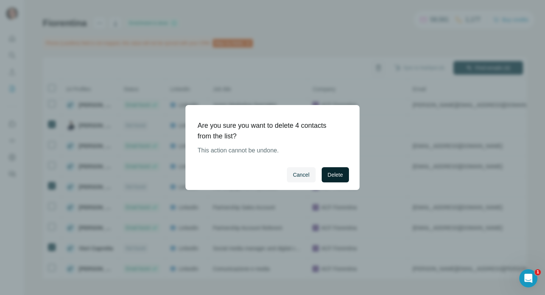
click at [337, 177] on span "Delete" at bounding box center [335, 175] width 15 height 8
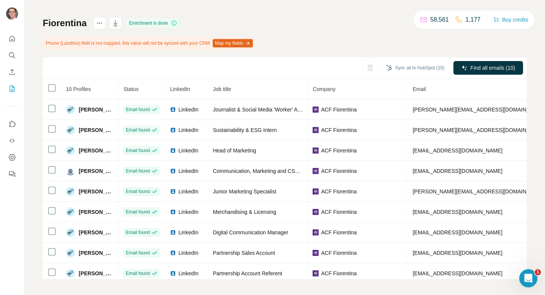
scroll to position [0, 0]
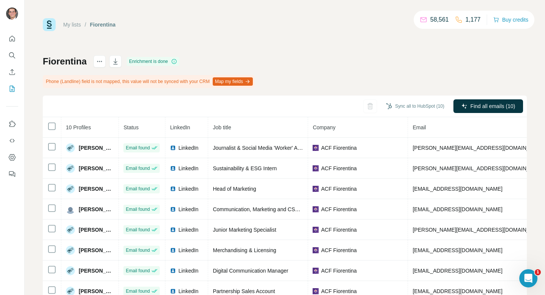
click at [76, 18] on div "My lists / Fiorentina 58,561 1,177 Buy credits Fiorentina Enrichment is done Ph…" at bounding box center [285, 147] width 521 height 295
click at [76, 24] on link "My lists" at bounding box center [72, 25] width 18 height 6
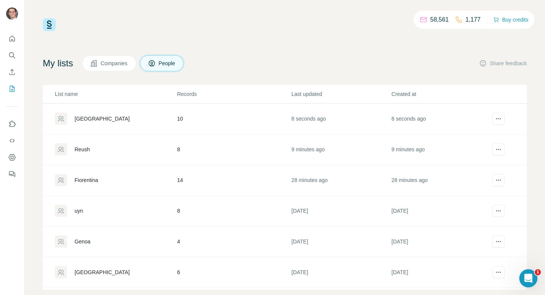
click at [120, 117] on div "[GEOGRAPHIC_DATA]" at bounding box center [116, 118] width 122 height 12
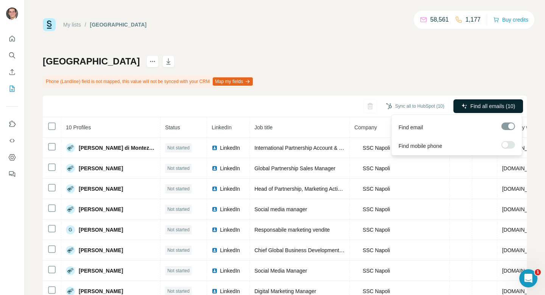
click at [479, 105] on span "Find all emails (10)" at bounding box center [493, 106] width 45 height 8
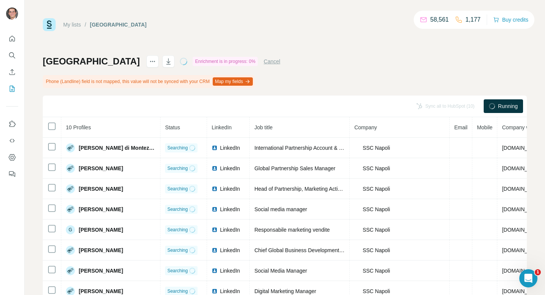
click at [79, 26] on link "My lists" at bounding box center [72, 25] width 18 height 6
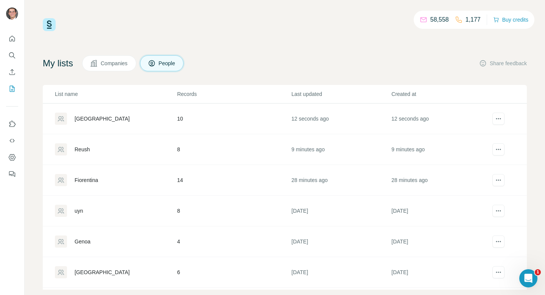
click at [155, 149] on div "Reush" at bounding box center [116, 149] width 122 height 12
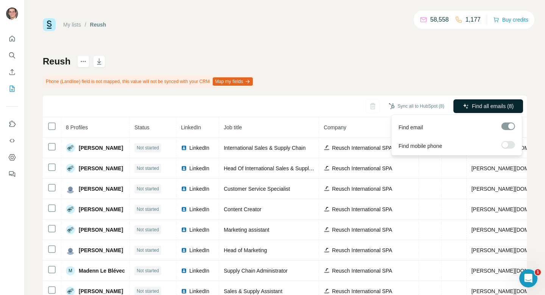
click at [501, 106] on span "Find all emails (8)" at bounding box center [493, 106] width 42 height 8
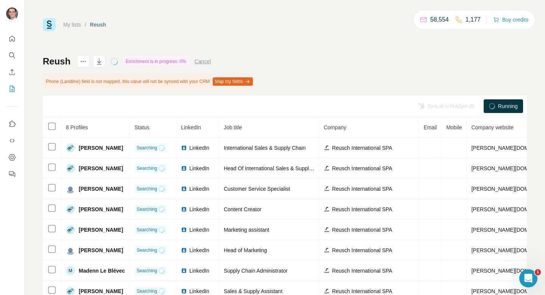
click at [75, 25] on link "My lists" at bounding box center [72, 25] width 18 height 6
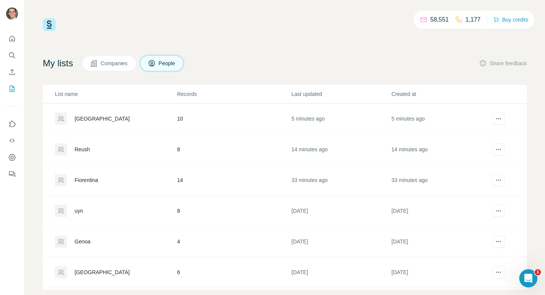
click at [162, 141] on td "Reush" at bounding box center [110, 149] width 134 height 31
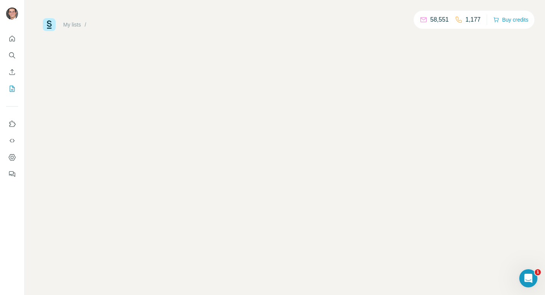
click at [146, 123] on div "My lists / 58,551 1,177 Buy credits" at bounding box center [285, 147] width 521 height 295
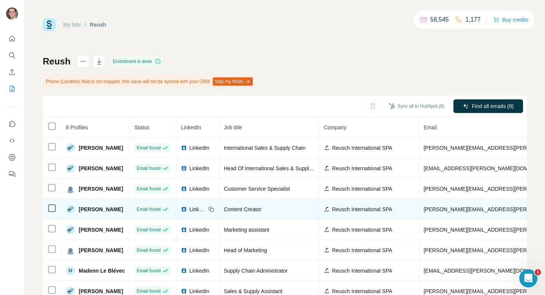
scroll to position [25, 0]
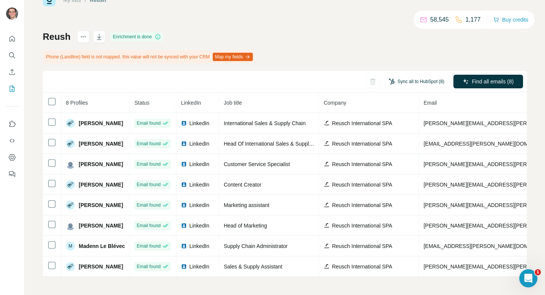
click at [430, 76] on button "Sync all to HubSpot (8)" at bounding box center [417, 81] width 66 height 11
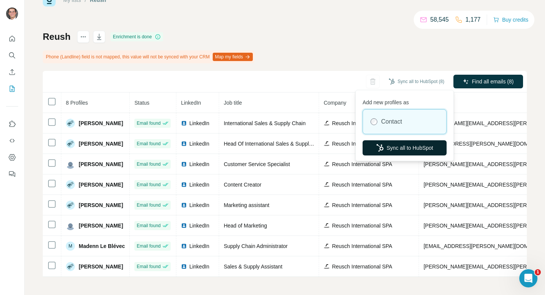
click at [403, 152] on button "Sync all to HubSpot" at bounding box center [405, 147] width 84 height 15
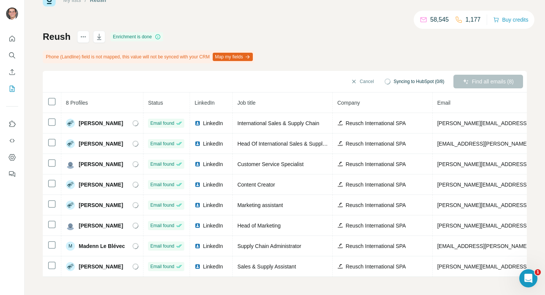
click at [75, 2] on link "My lists" at bounding box center [72, 0] width 18 height 6
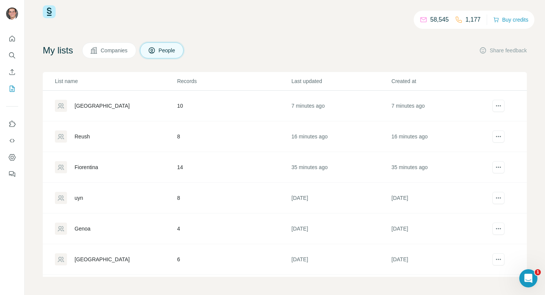
scroll to position [13, 0]
click at [141, 99] on td "[GEOGRAPHIC_DATA]" at bounding box center [110, 106] width 134 height 31
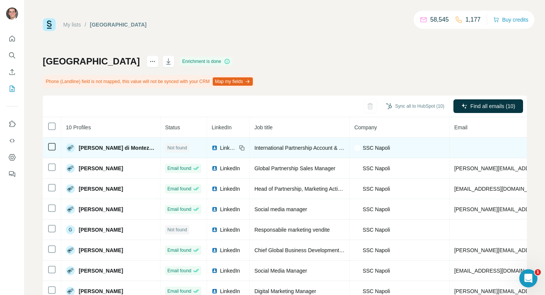
click at [53, 150] on icon at bounding box center [51, 146] width 9 height 9
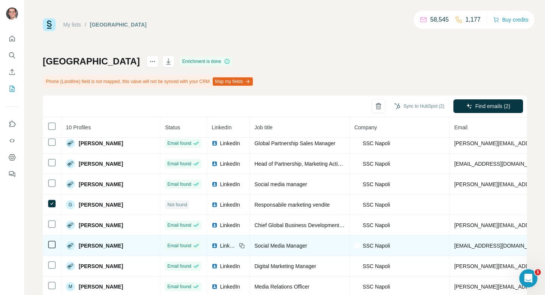
scroll to position [41, 0]
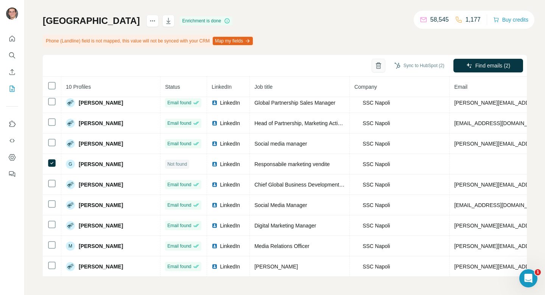
click at [380, 64] on button "button" at bounding box center [379, 66] width 14 height 14
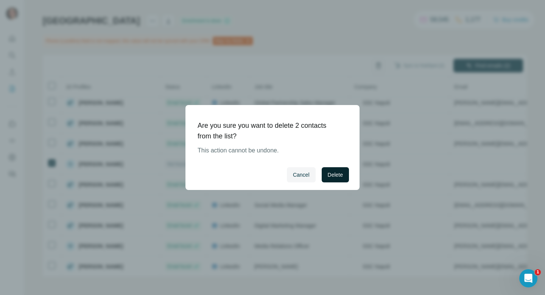
click at [328, 174] on span "Delete" at bounding box center [335, 175] width 15 height 8
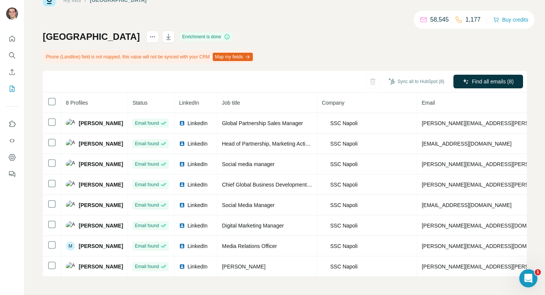
scroll to position [25, 0]
click at [433, 80] on button "Sync all to HubSpot (8)" at bounding box center [417, 81] width 66 height 11
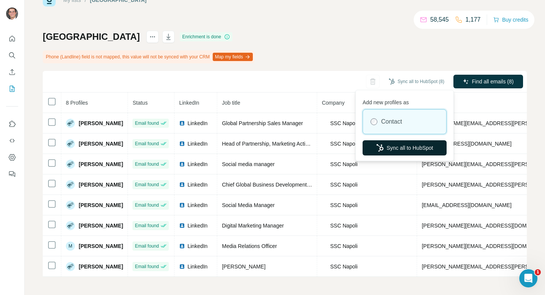
click at [389, 148] on button "Sync all to HubSpot" at bounding box center [405, 147] width 84 height 15
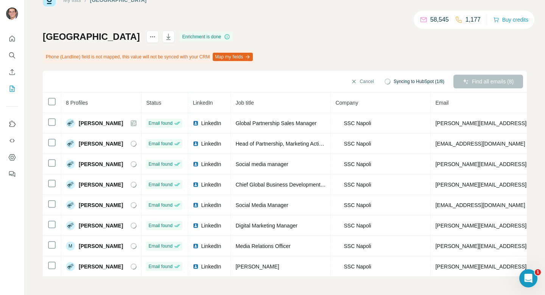
click at [76, 5] on div "My lists / napoli" at bounding box center [95, 0] width 104 height 13
click at [78, 2] on link "My lists" at bounding box center [72, 0] width 18 height 6
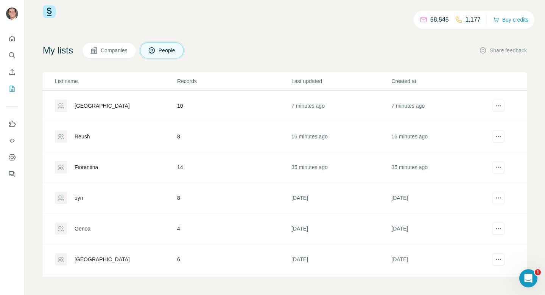
scroll to position [13, 0]
click at [135, 161] on div "Fiorentina" at bounding box center [116, 167] width 122 height 12
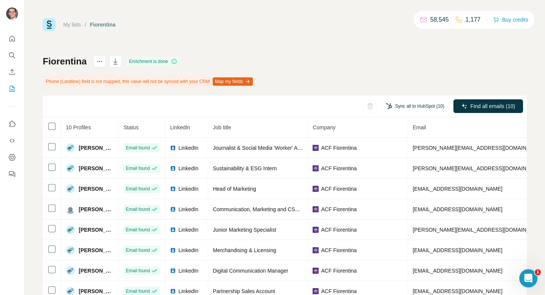
click at [429, 103] on button "Sync all to HubSpot (10)" at bounding box center [415, 105] width 69 height 11
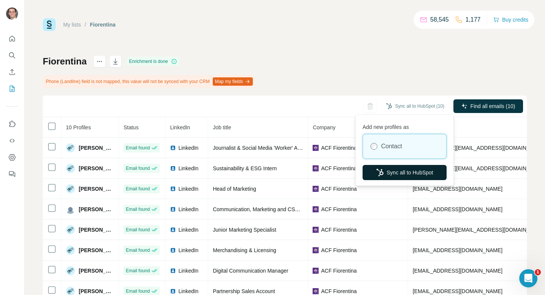
click at [406, 176] on button "Sync all to HubSpot" at bounding box center [405, 172] width 84 height 15
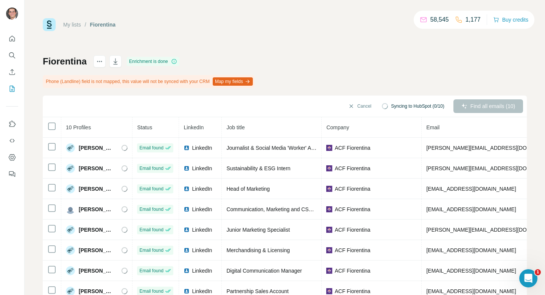
click at [73, 27] on link "My lists" at bounding box center [72, 25] width 18 height 6
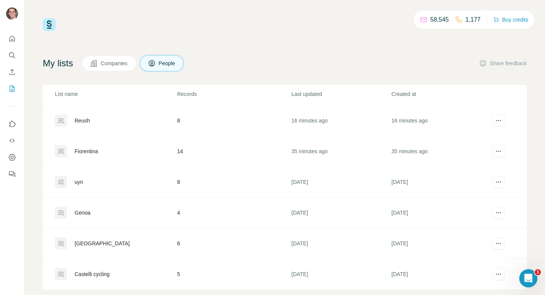
scroll to position [33, 0]
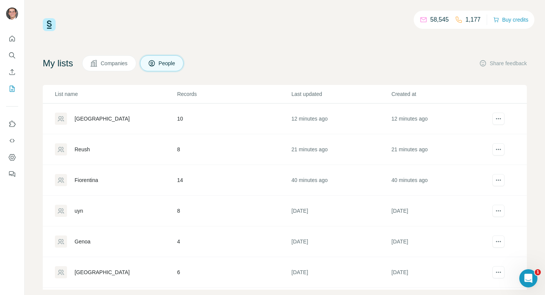
scroll to position [33, 0]
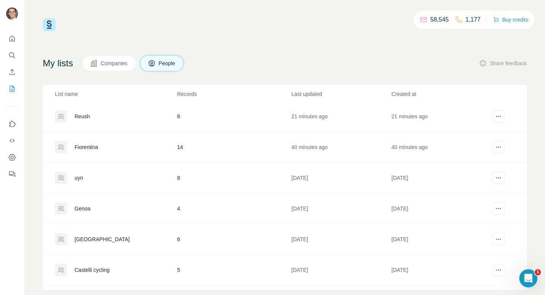
click at [127, 153] on td "Fiorentina" at bounding box center [110, 147] width 134 height 31
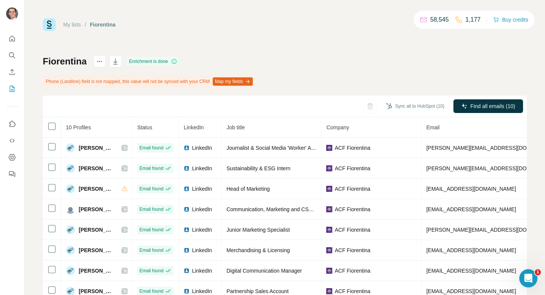
click at [71, 26] on link "My lists" at bounding box center [72, 25] width 18 height 6
